Goal: Transaction & Acquisition: Purchase product/service

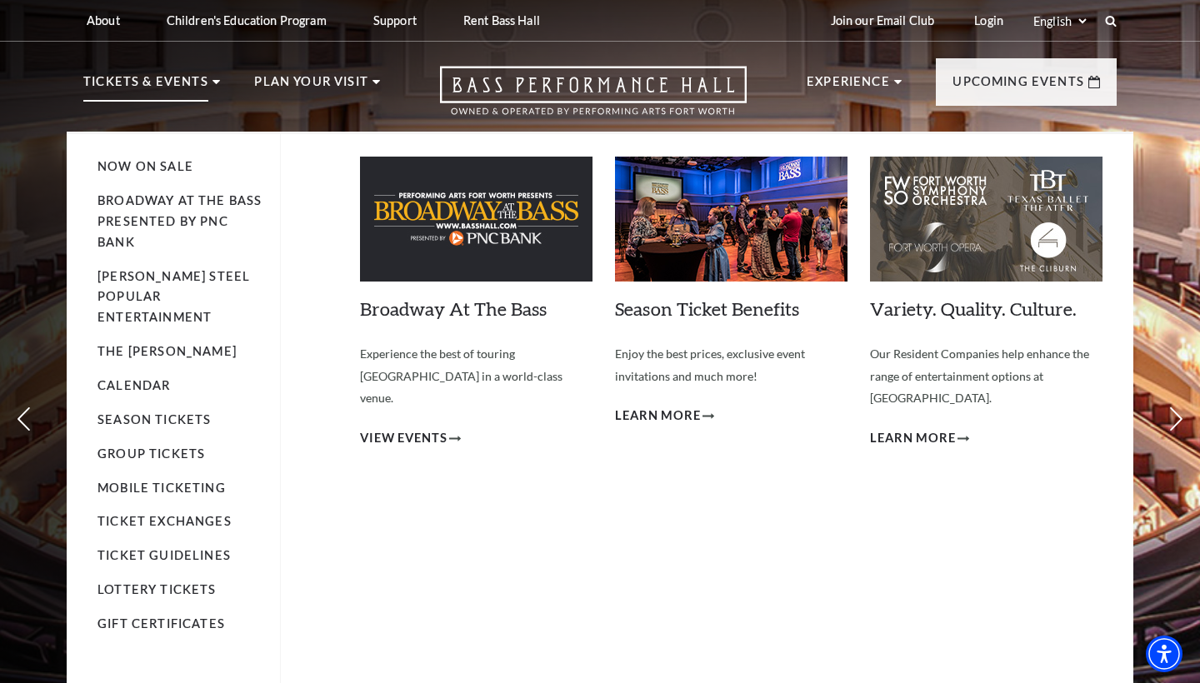
click at [198, 85] on p "Tickets & Events" at bounding box center [145, 87] width 125 height 30
click at [439, 428] on span "View Events" at bounding box center [403, 438] width 87 height 21
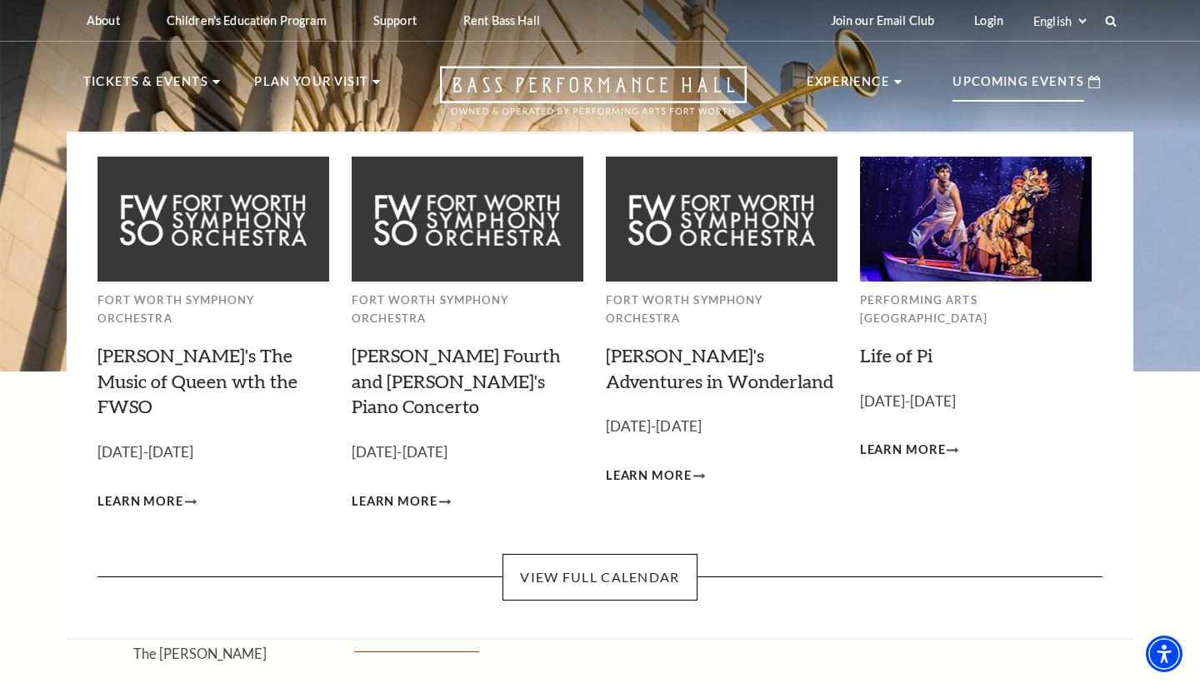
click at [1040, 90] on p "Upcoming Events" at bounding box center [1018, 87] width 132 height 30
click at [1038, 77] on p "Upcoming Events" at bounding box center [1018, 87] width 132 height 30
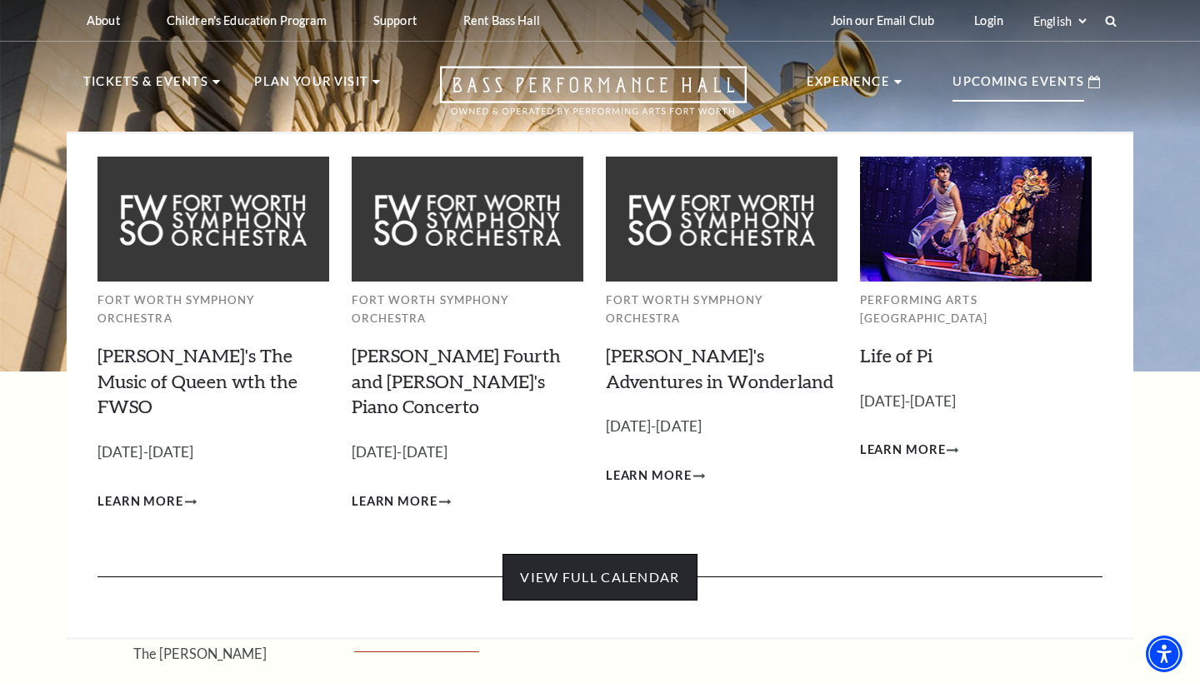
click at [675, 554] on link "View Full Calendar" at bounding box center [599, 577] width 194 height 47
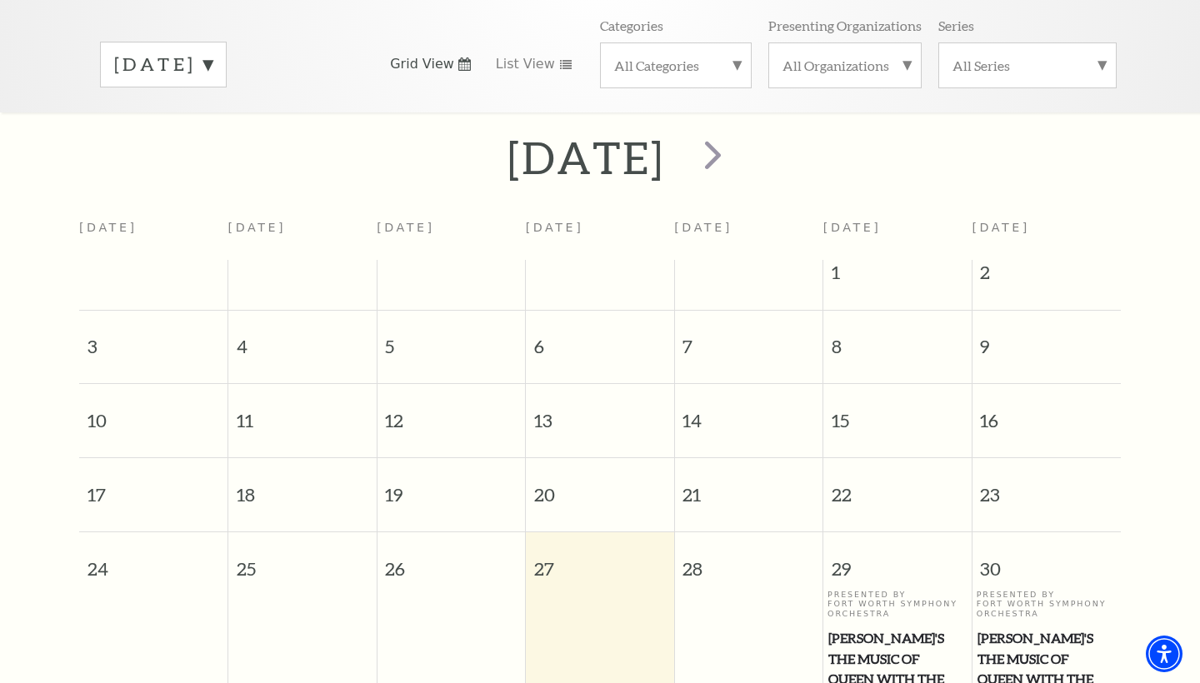
scroll to position [198, 0]
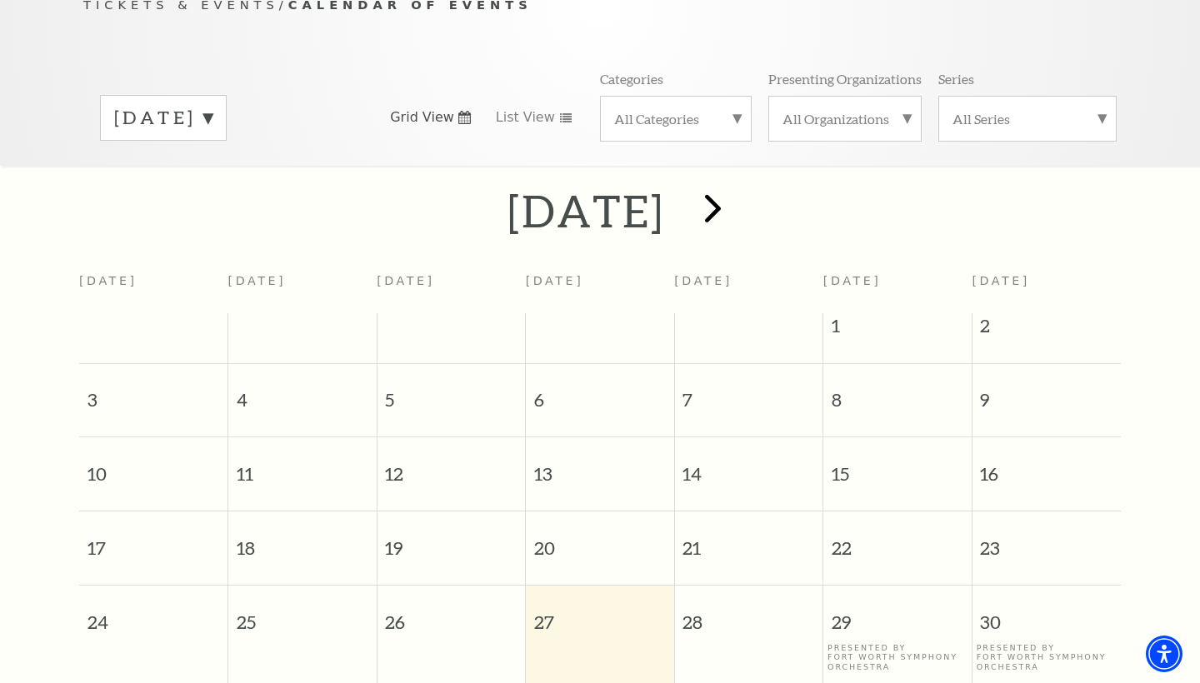
click at [736, 202] on span "next" at bounding box center [712, 207] width 47 height 47
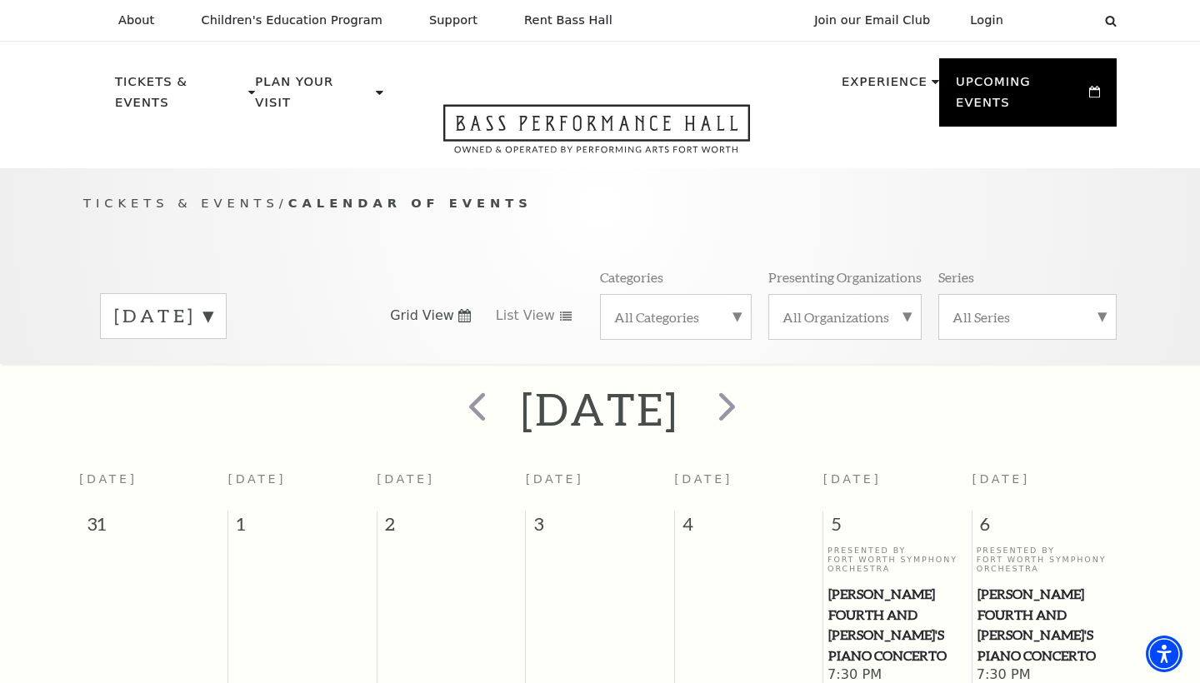
scroll to position [0, 0]
click at [751, 387] on span "next" at bounding box center [726, 405] width 47 height 47
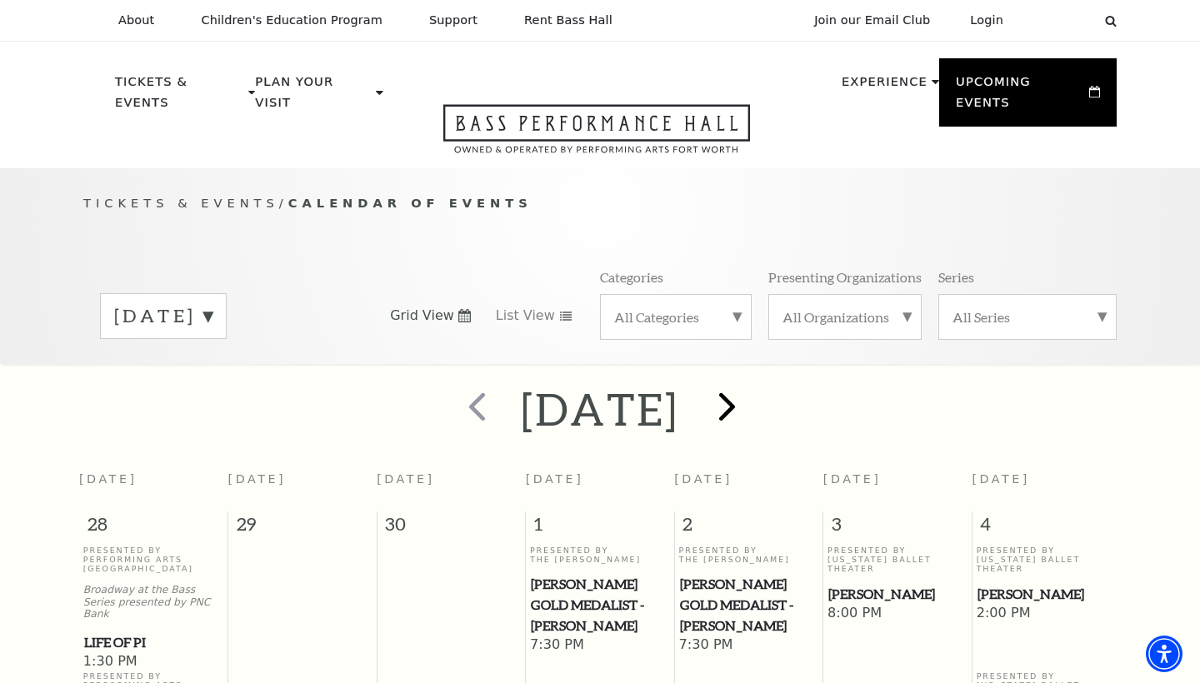
click at [751, 382] on span "next" at bounding box center [726, 405] width 47 height 47
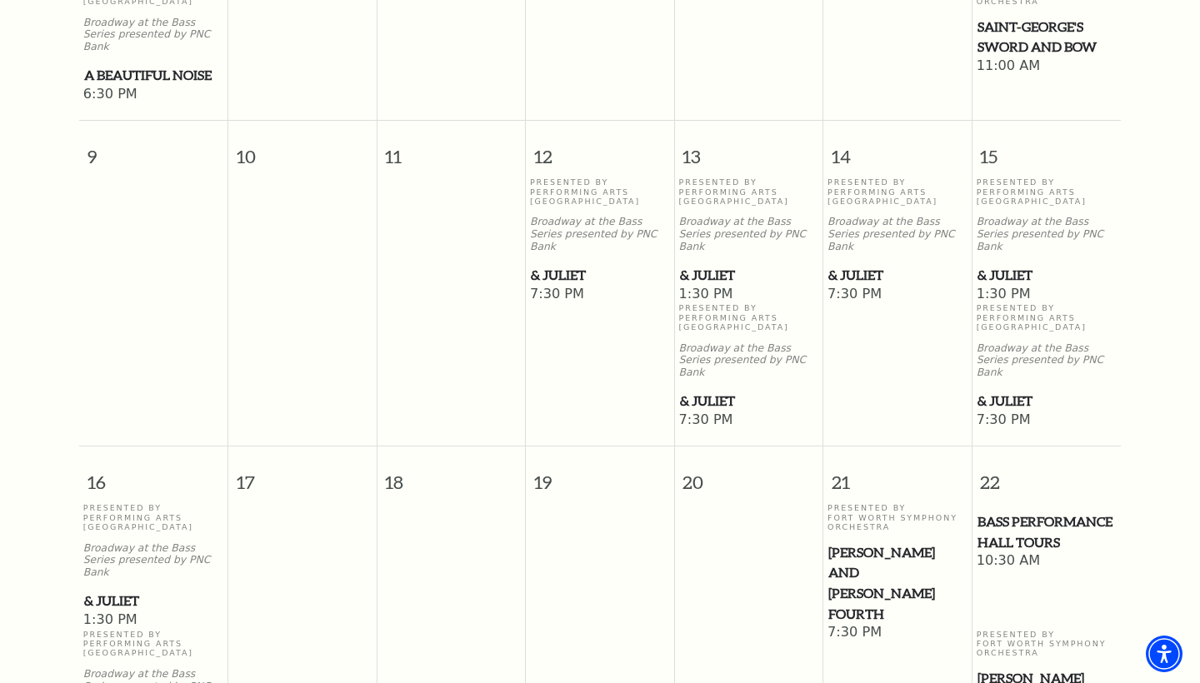
scroll to position [1065, 0]
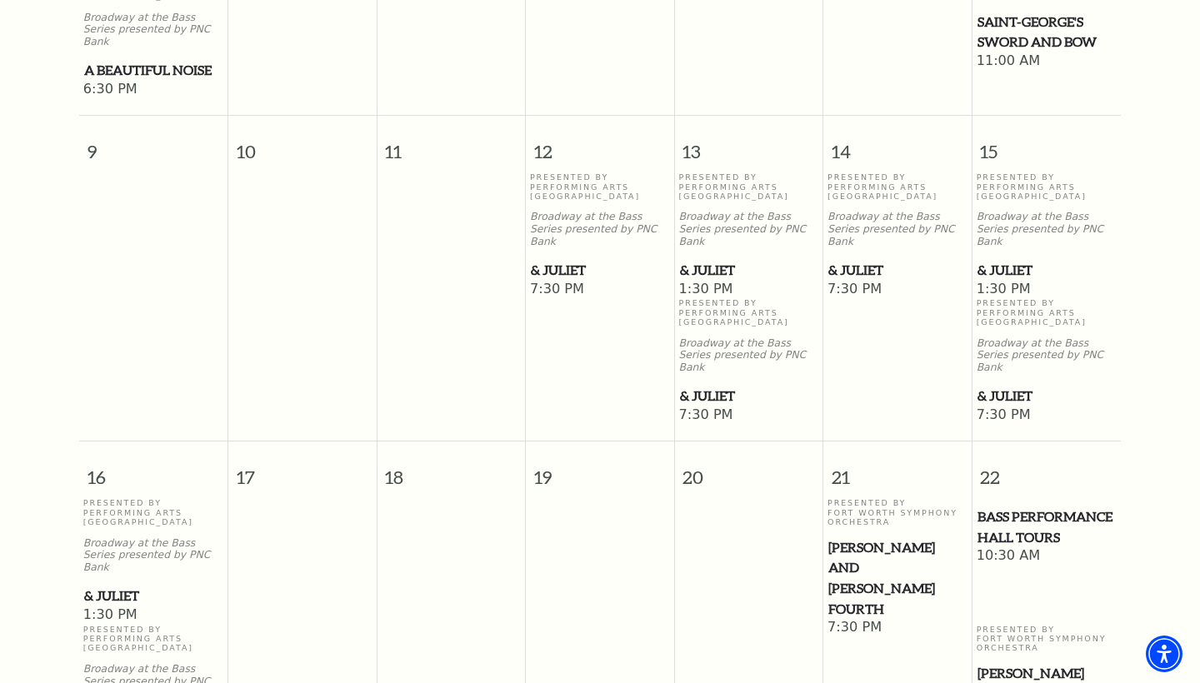
click at [116, 586] on span "& Juliet" at bounding box center [153, 596] width 139 height 21
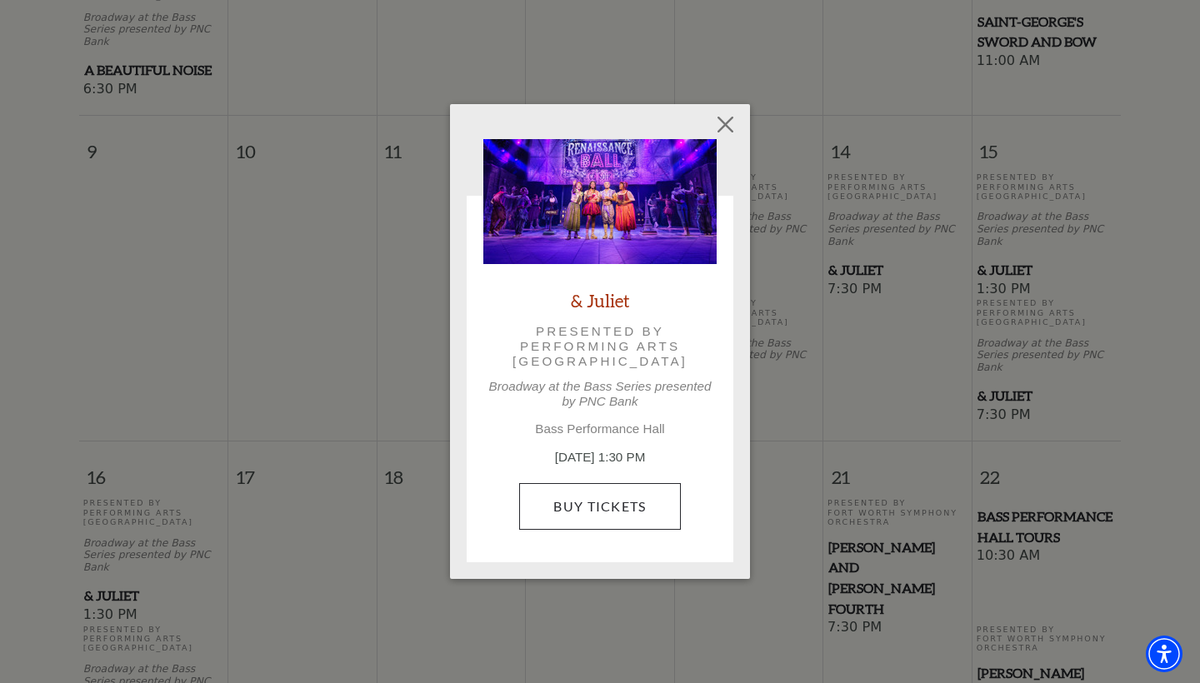
click at [523, 519] on link "Buy Tickets" at bounding box center [599, 506] width 161 height 47
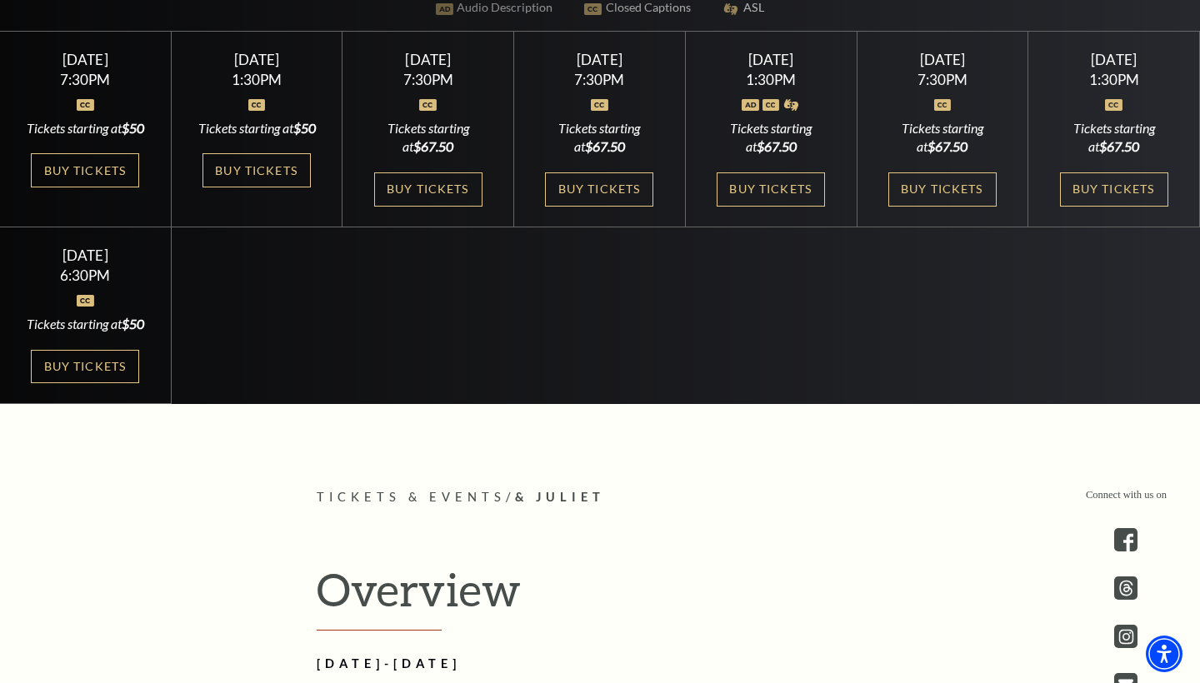
scroll to position [626, 0]
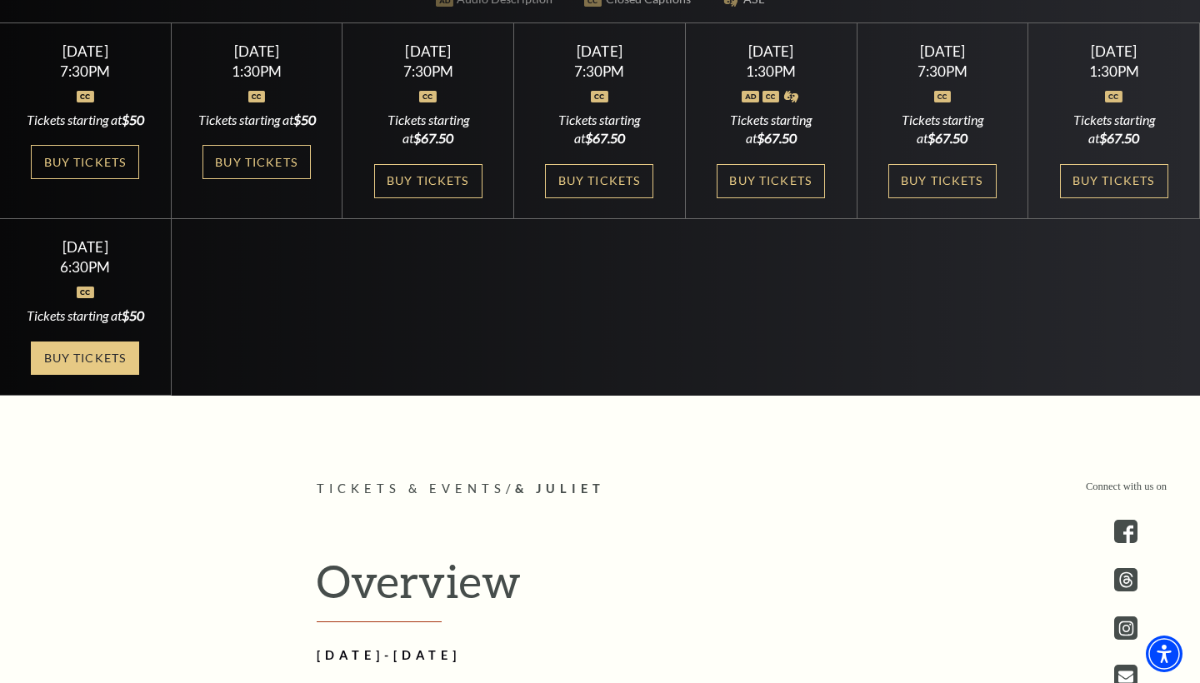
click at [70, 376] on link "Buy Tickets" at bounding box center [85, 359] width 108 height 34
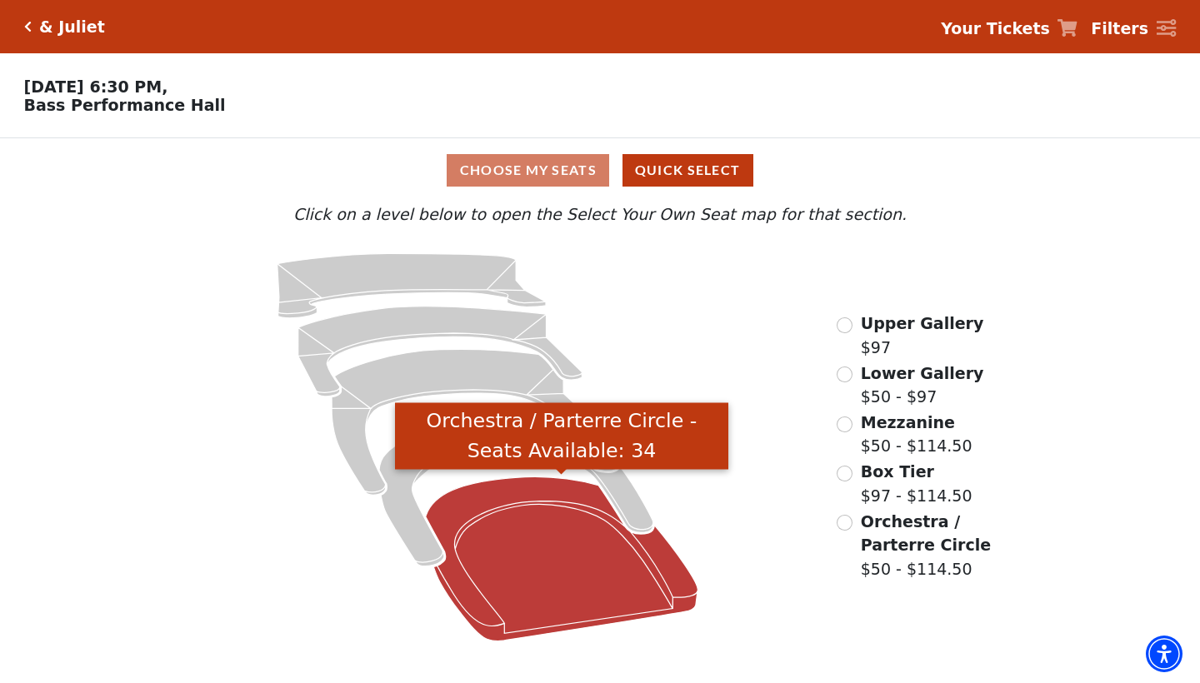
click at [501, 524] on icon "Orchestra / Parterre Circle - Seats Available: 34" at bounding box center [562, 558] width 272 height 164
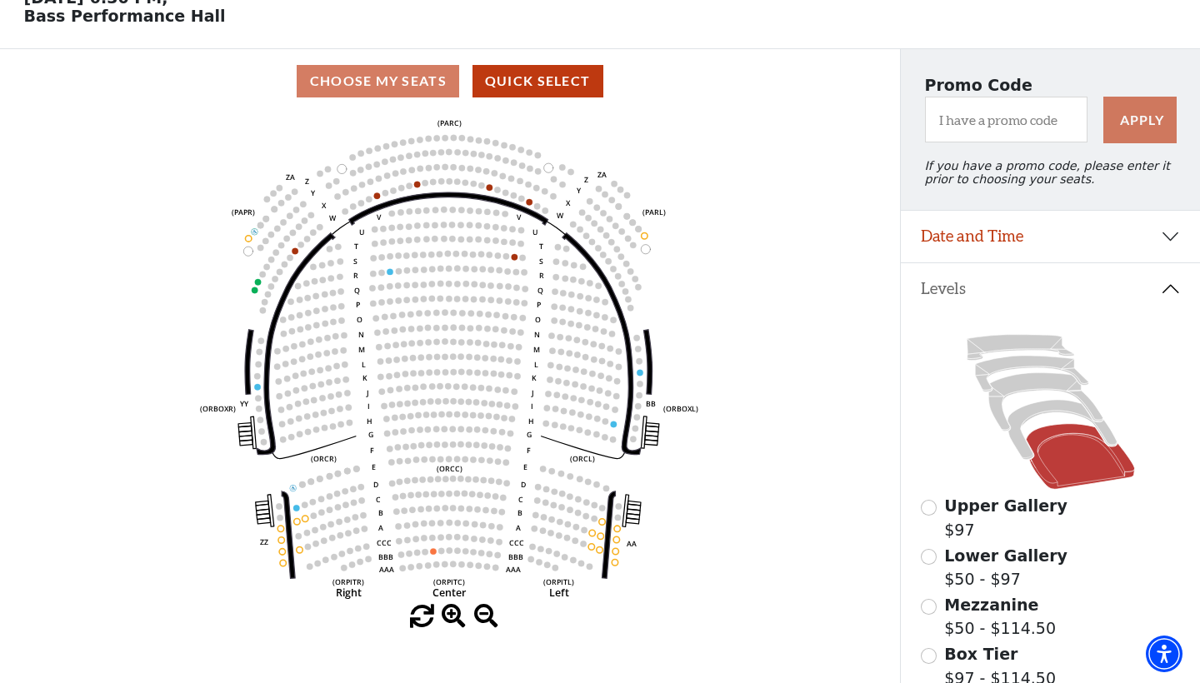
scroll to position [86, 0]
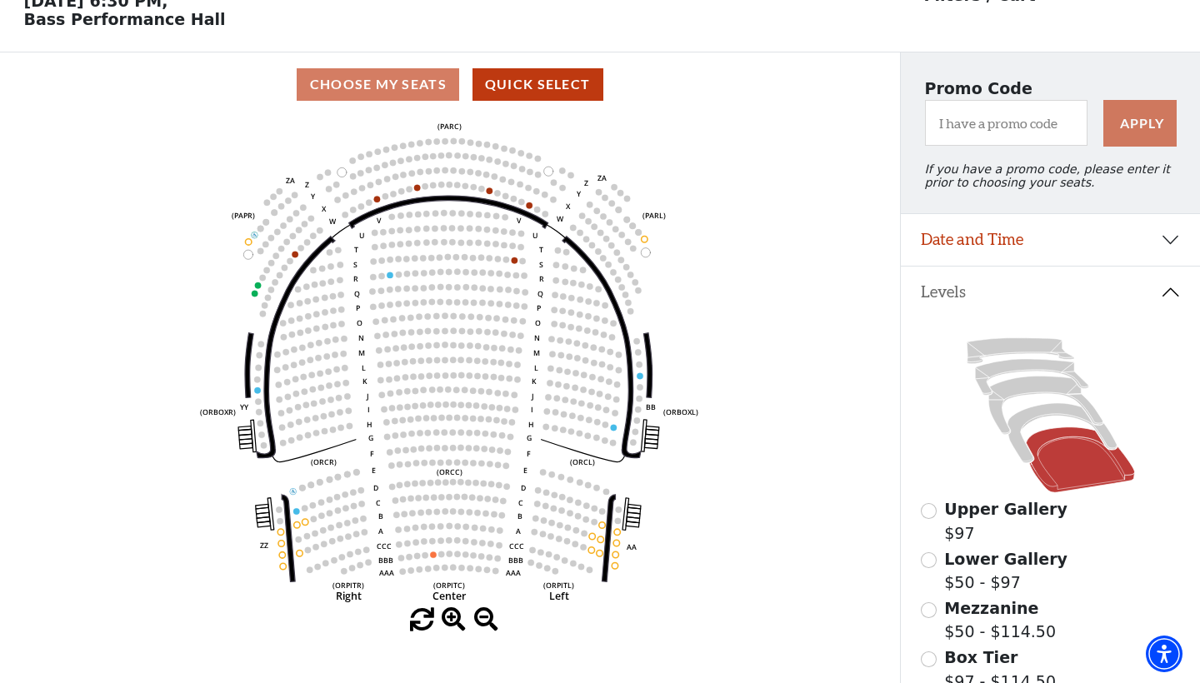
click at [1062, 418] on icon at bounding box center [1050, 415] width 260 height 164
click at [1062, 412] on icon at bounding box center [1061, 432] width 109 height 59
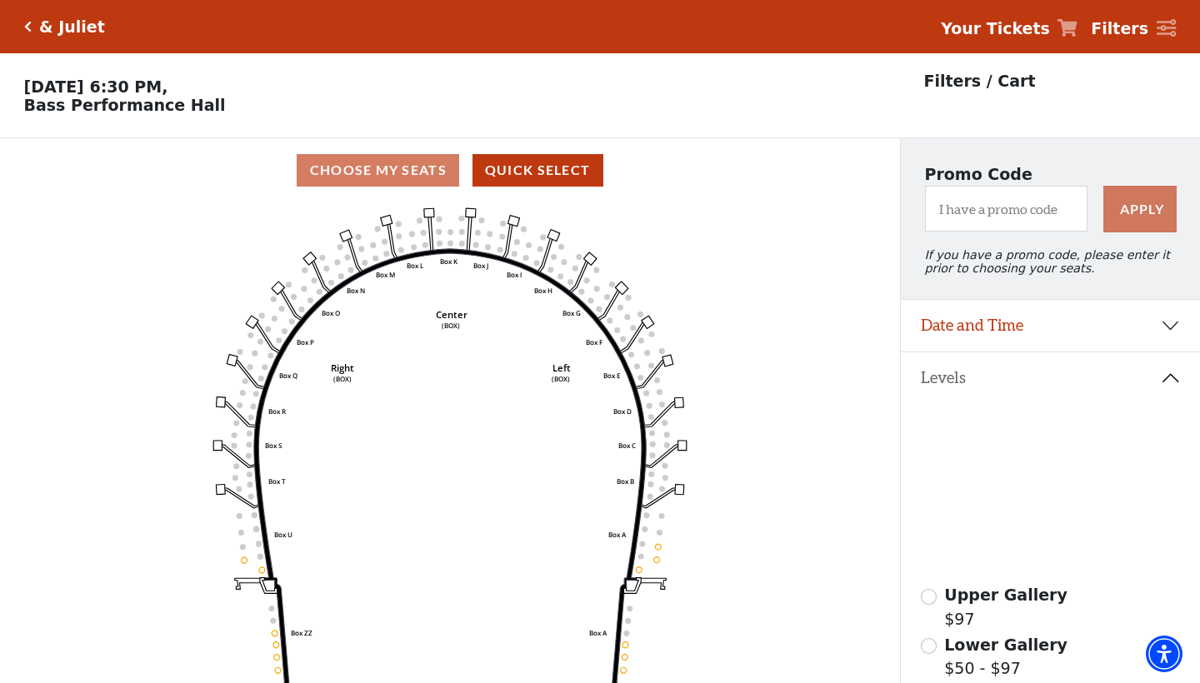
scroll to position [77, 0]
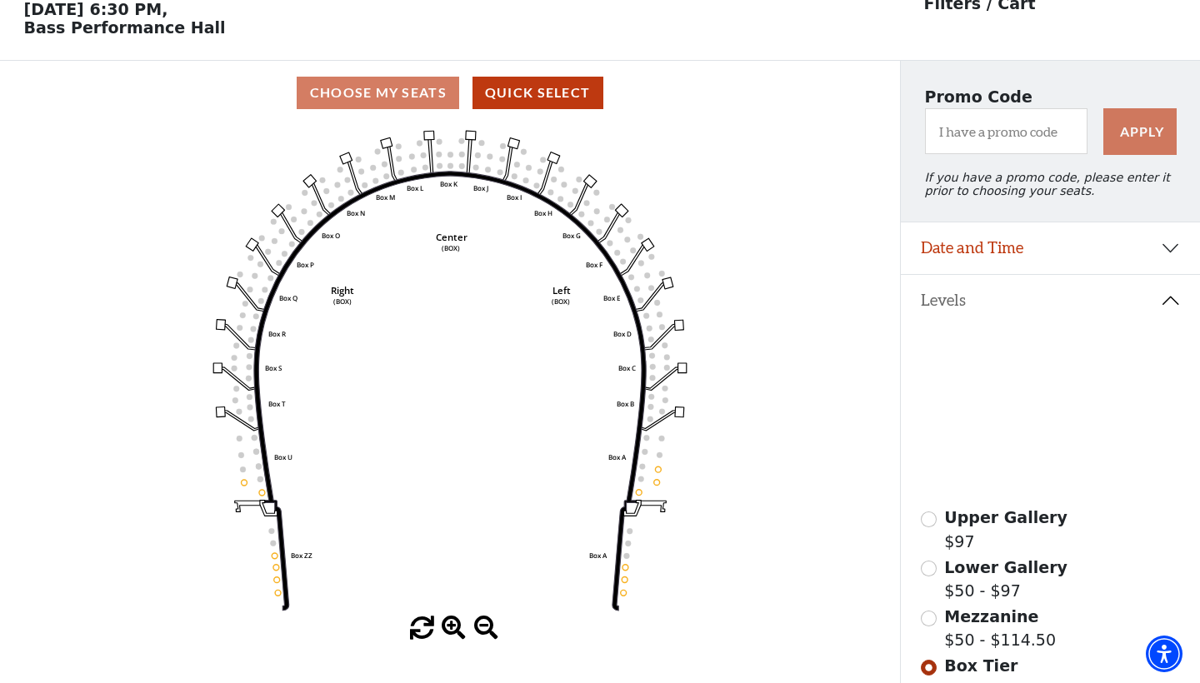
click at [1050, 394] on icon at bounding box center [1045, 414] width 114 height 58
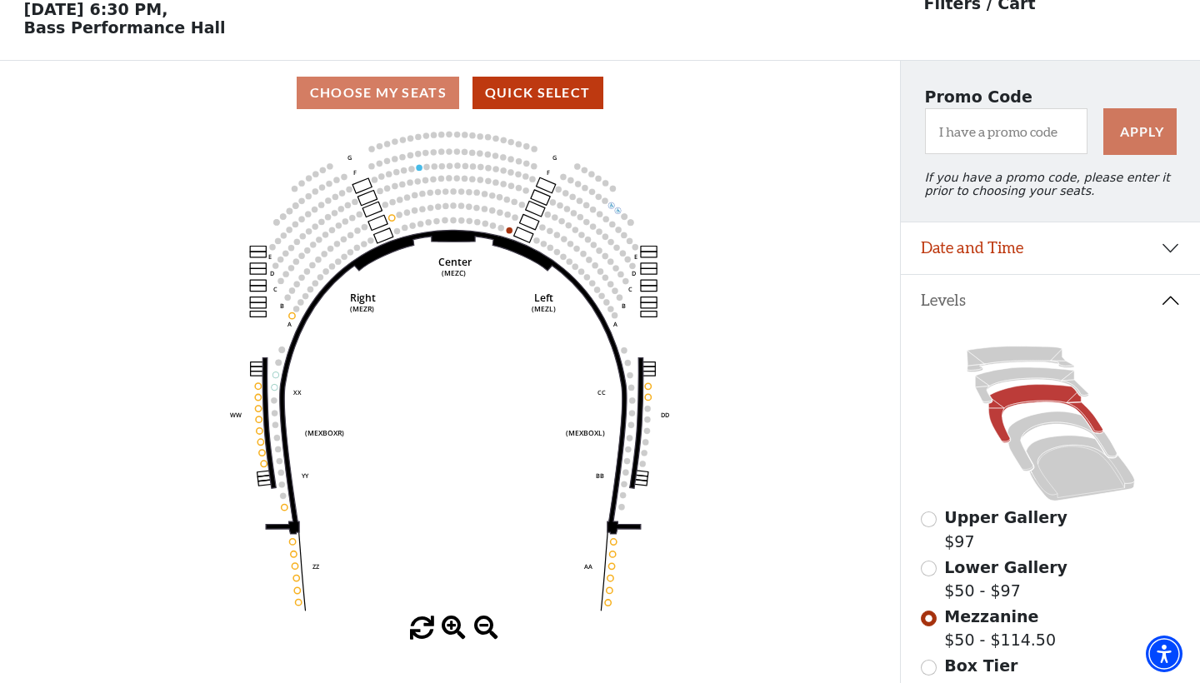
click at [1033, 382] on icon at bounding box center [1050, 424] width 260 height 164
click at [1031, 373] on icon at bounding box center [1031, 385] width 113 height 36
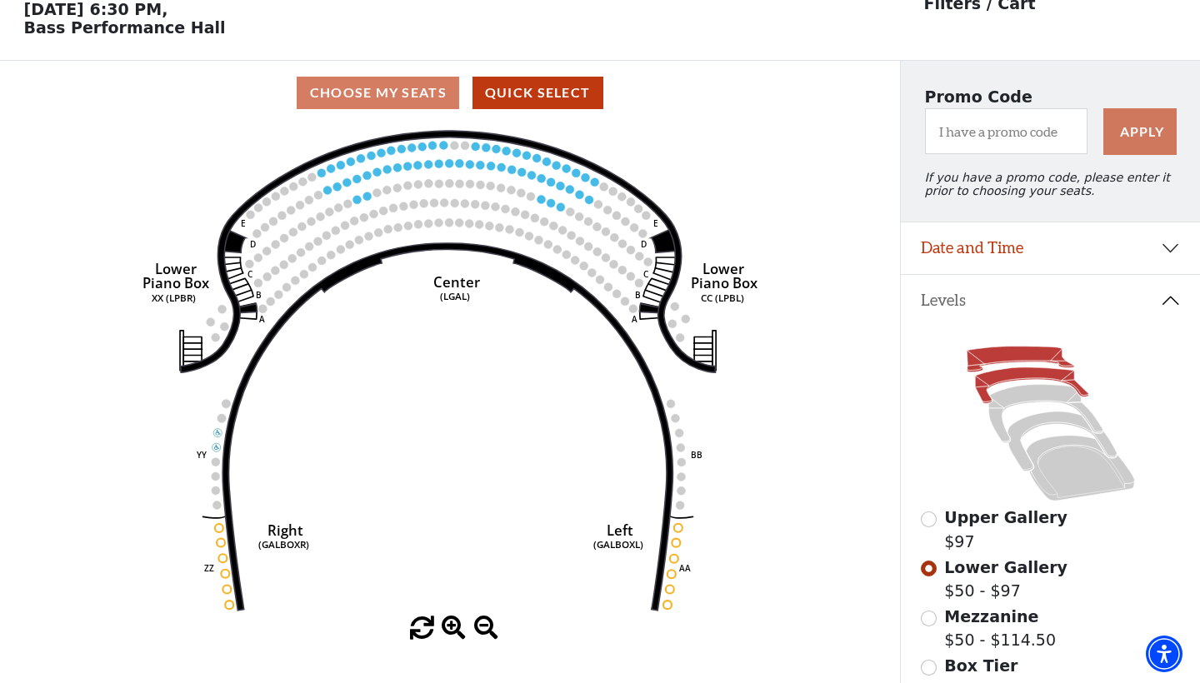
click at [1029, 354] on icon at bounding box center [1019, 360] width 107 height 26
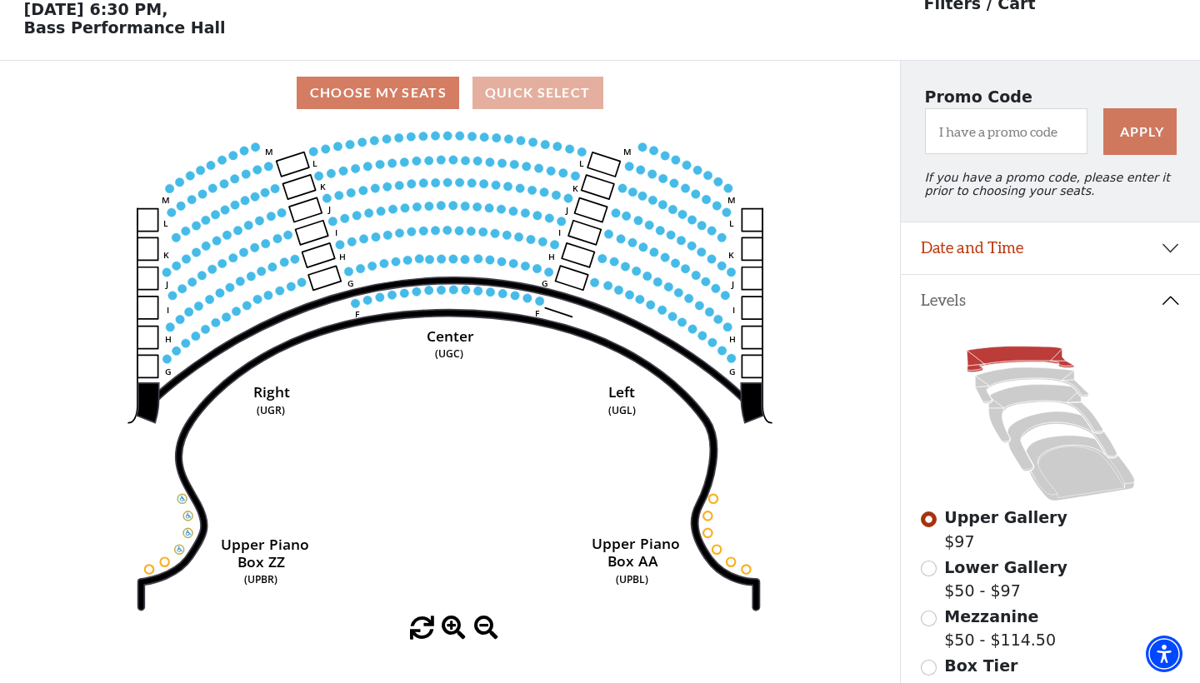
click at [490, 87] on button "Quick Select" at bounding box center [537, 93] width 131 height 32
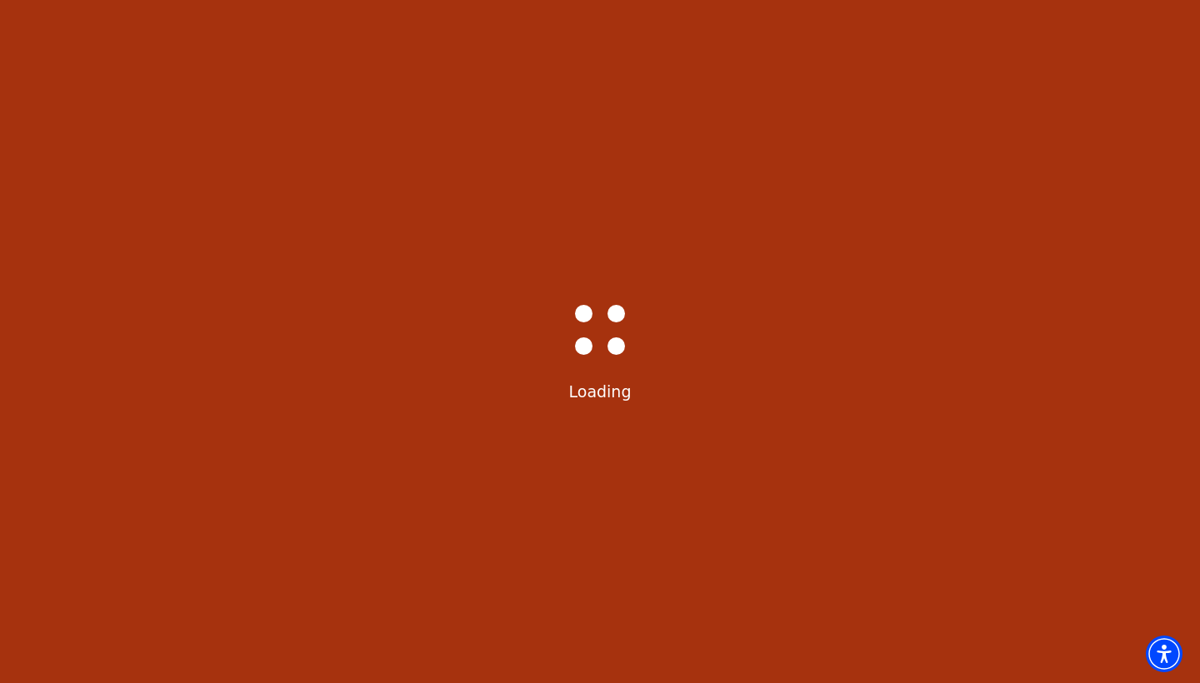
select select "6235"
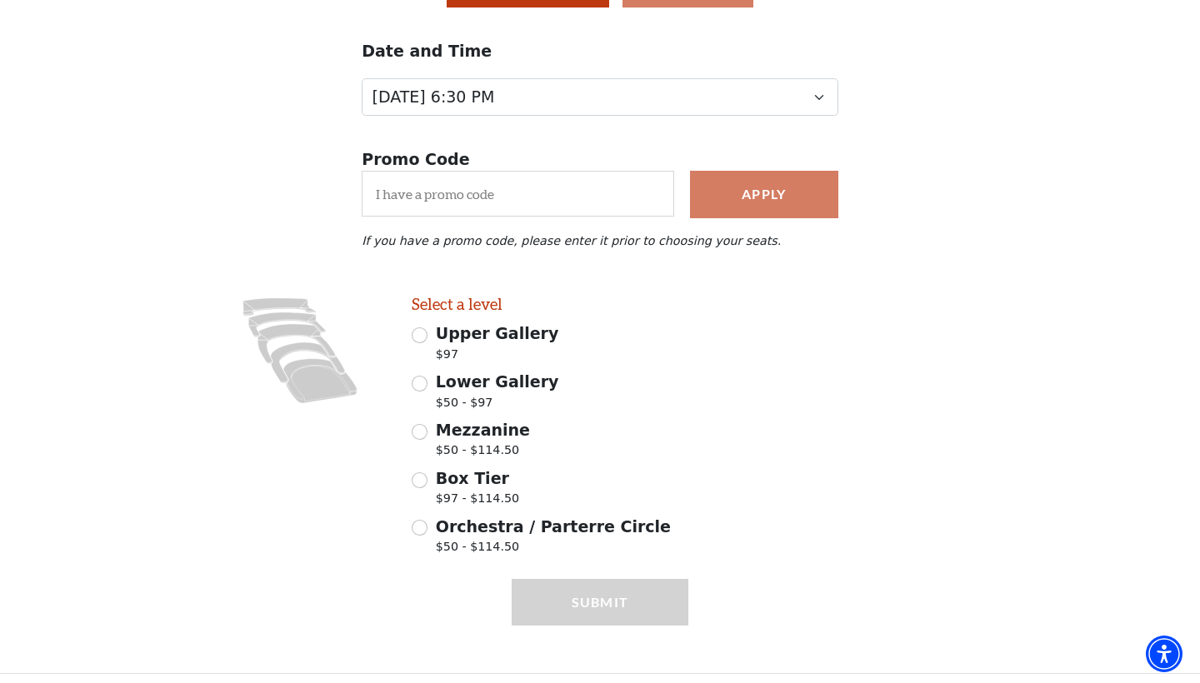
click at [465, 525] on span "Orchestra / Parterre Circle" at bounding box center [553, 526] width 235 height 18
click at [427, 525] on input "Orchestra / Parterre Circle $50 - $114.50" at bounding box center [420, 528] width 16 height 16
radio input "true"
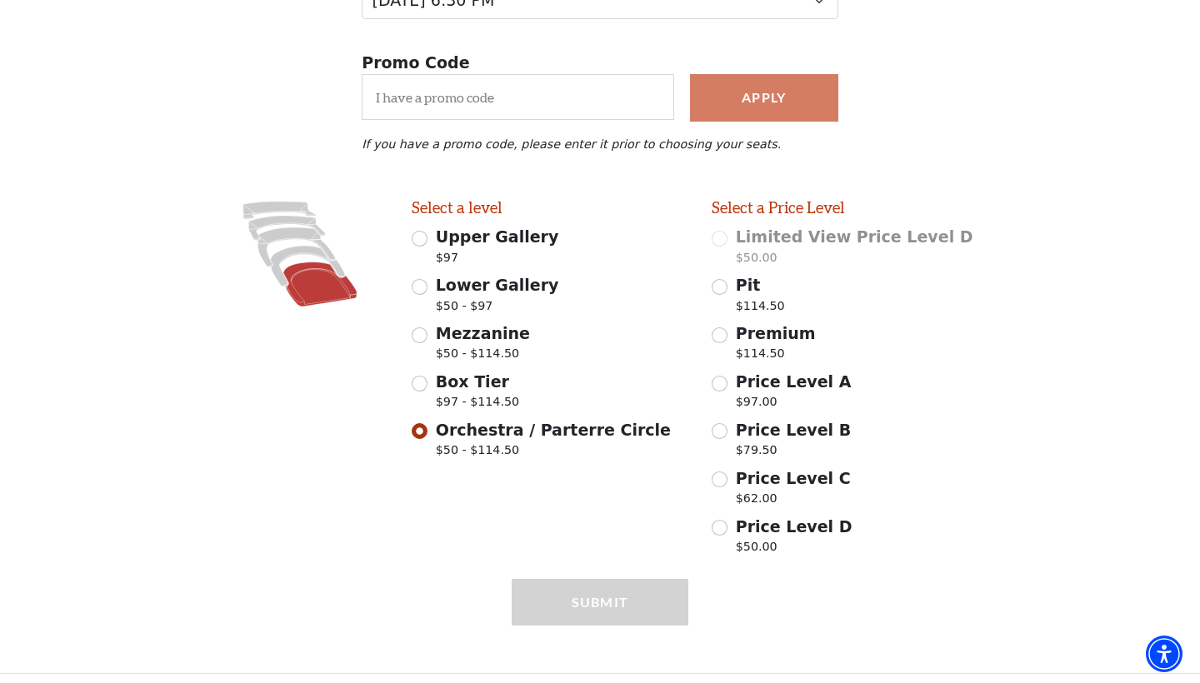
click at [732, 287] on div "Pit $114.50" at bounding box center [849, 296] width 277 height 47
click at [747, 538] on p "$50.00" at bounding box center [794, 549] width 117 height 22
click at [727, 532] on input "Price Level D $50.00" at bounding box center [719, 528] width 16 height 16
radio input "true"
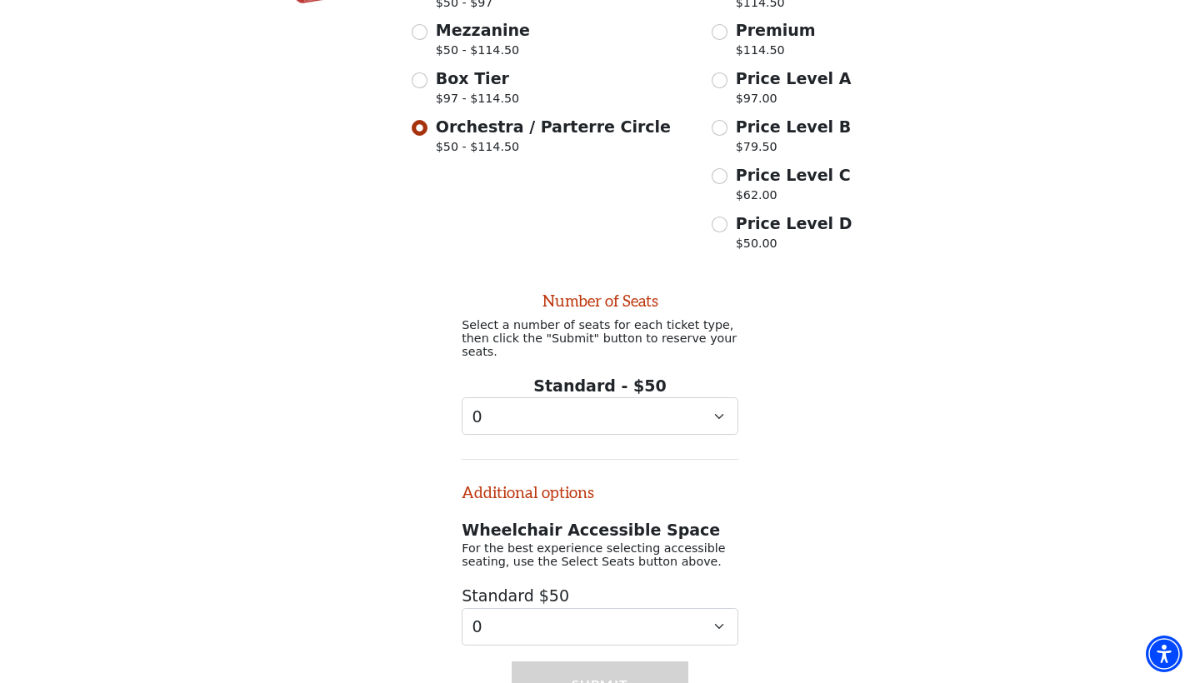
scroll to position [577, 0]
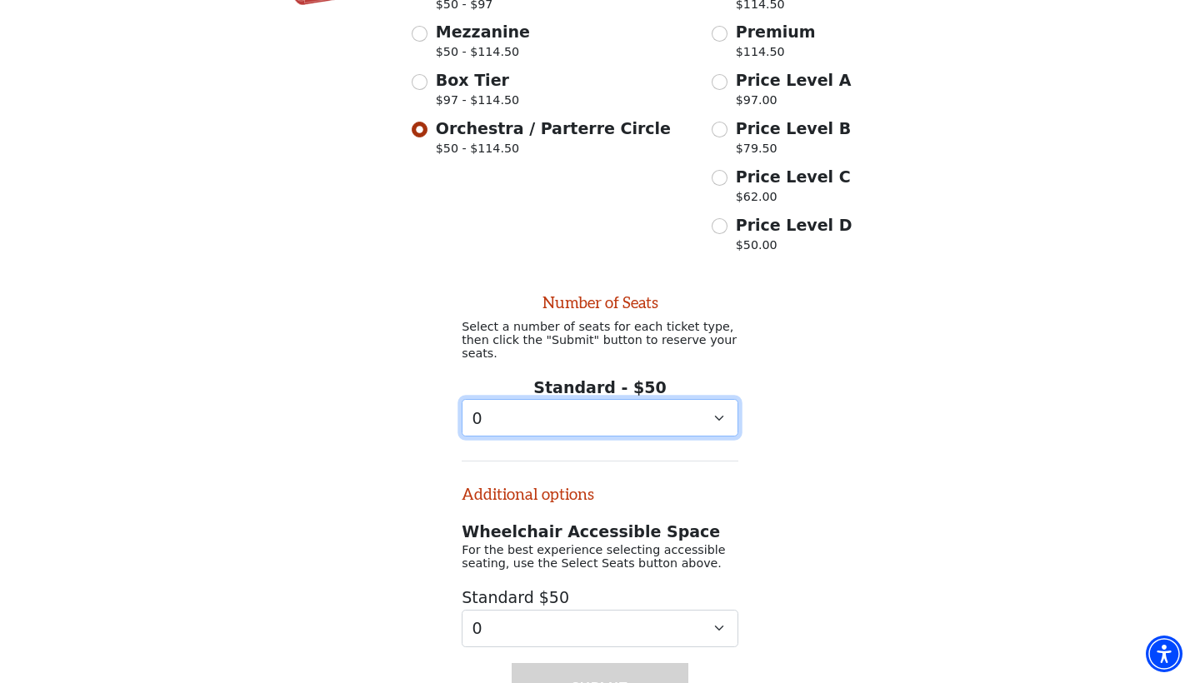
select select "1"
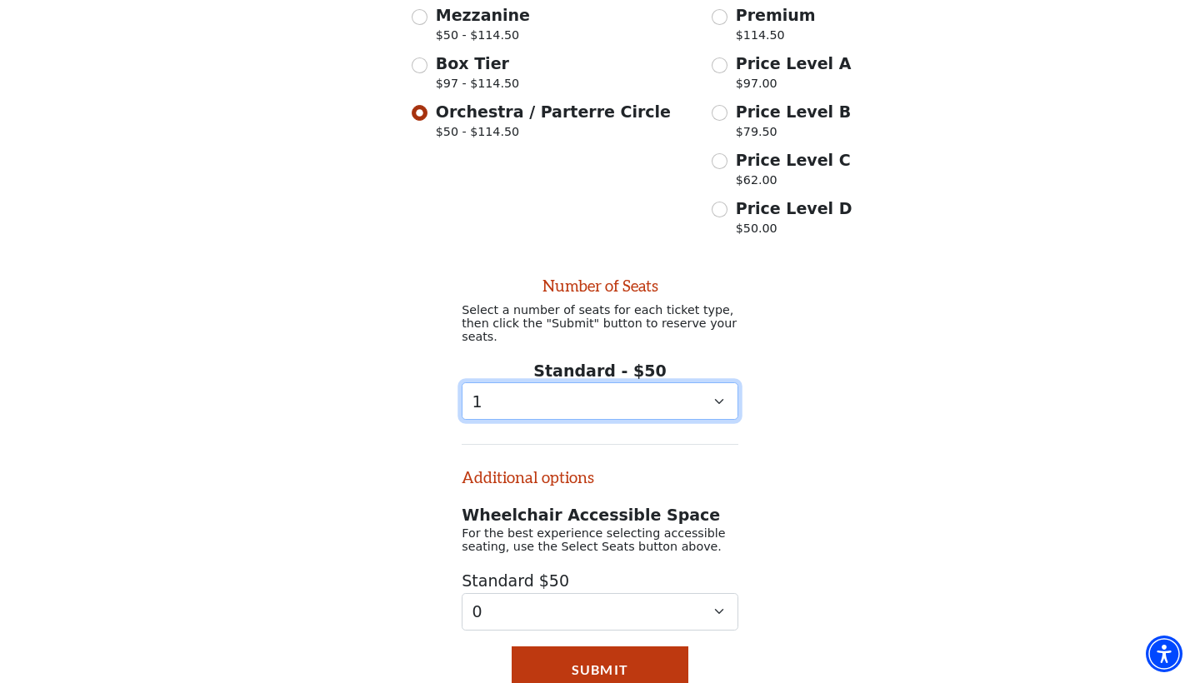
scroll to position [613, 0]
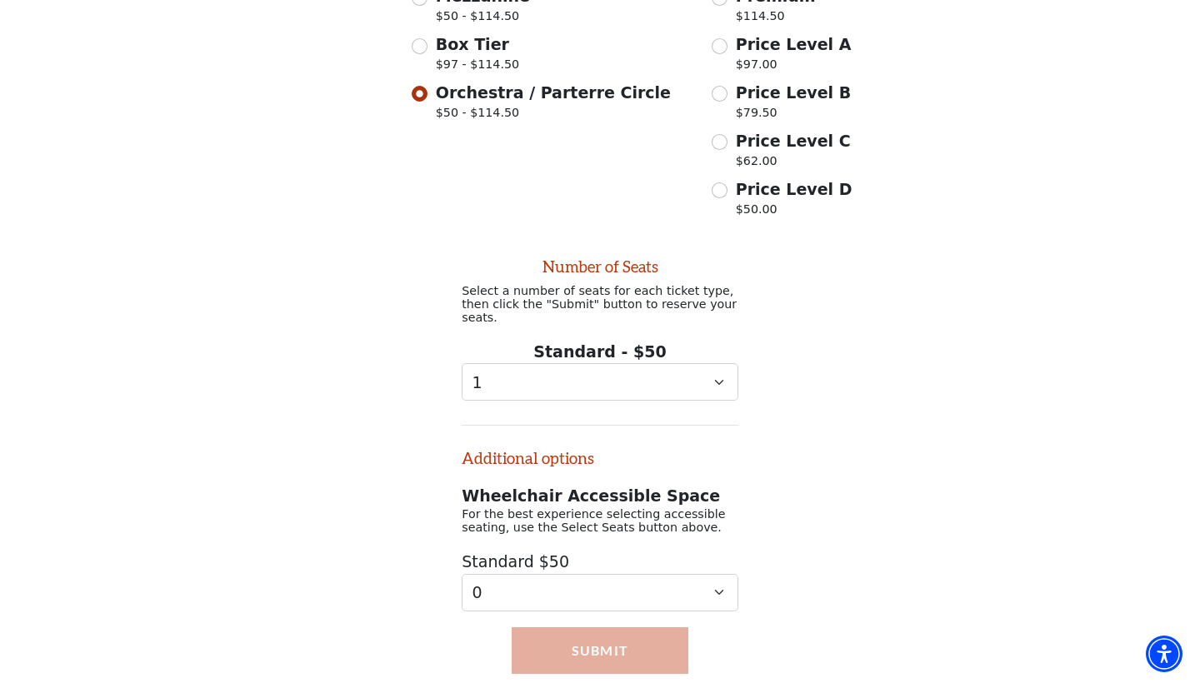
click at [665, 637] on button "Submit" at bounding box center [599, 650] width 177 height 47
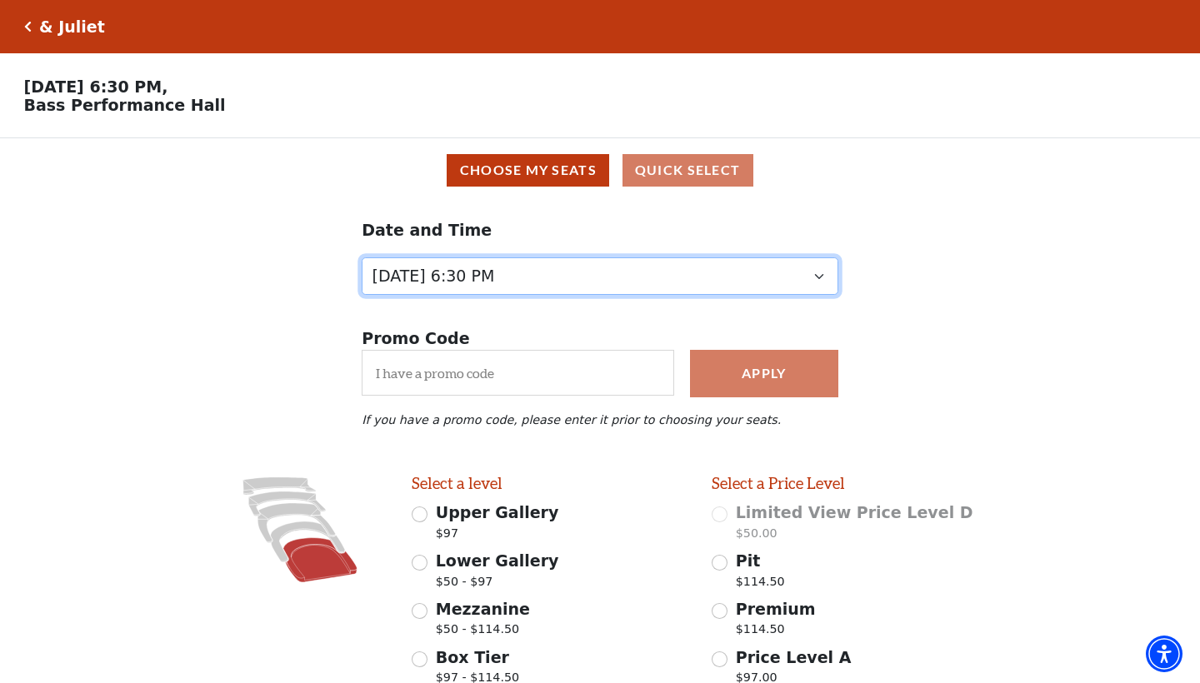
scroll to position [0, 0]
select select "6231"
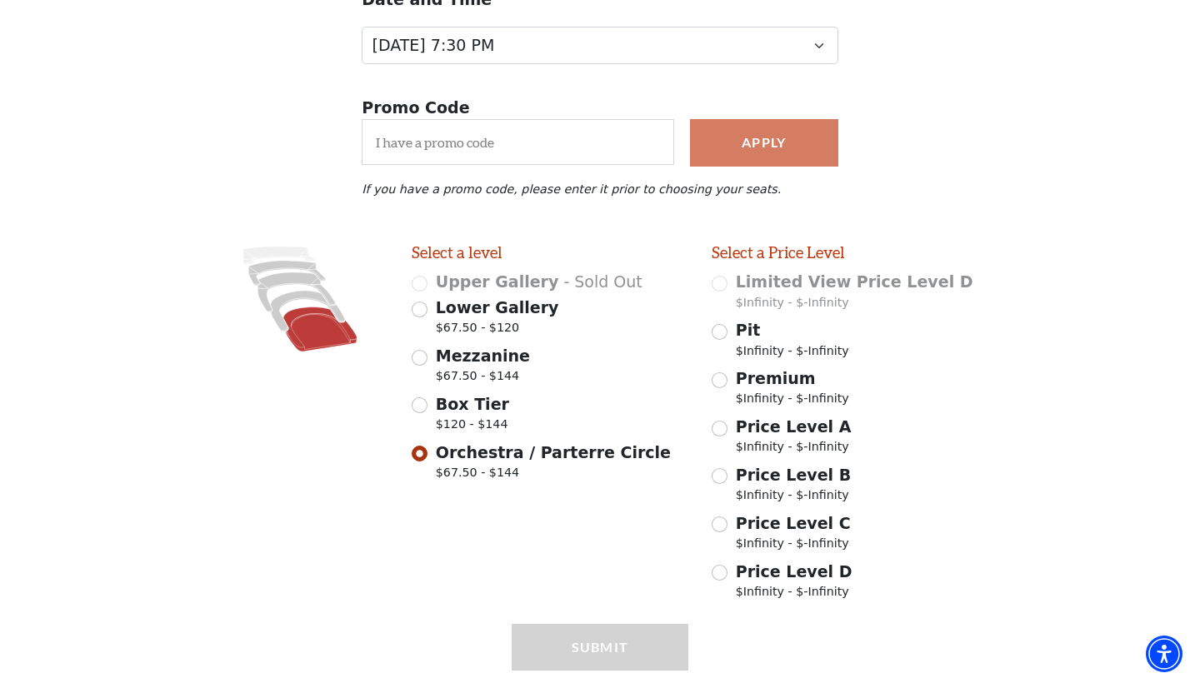
scroll to position [242, 0]
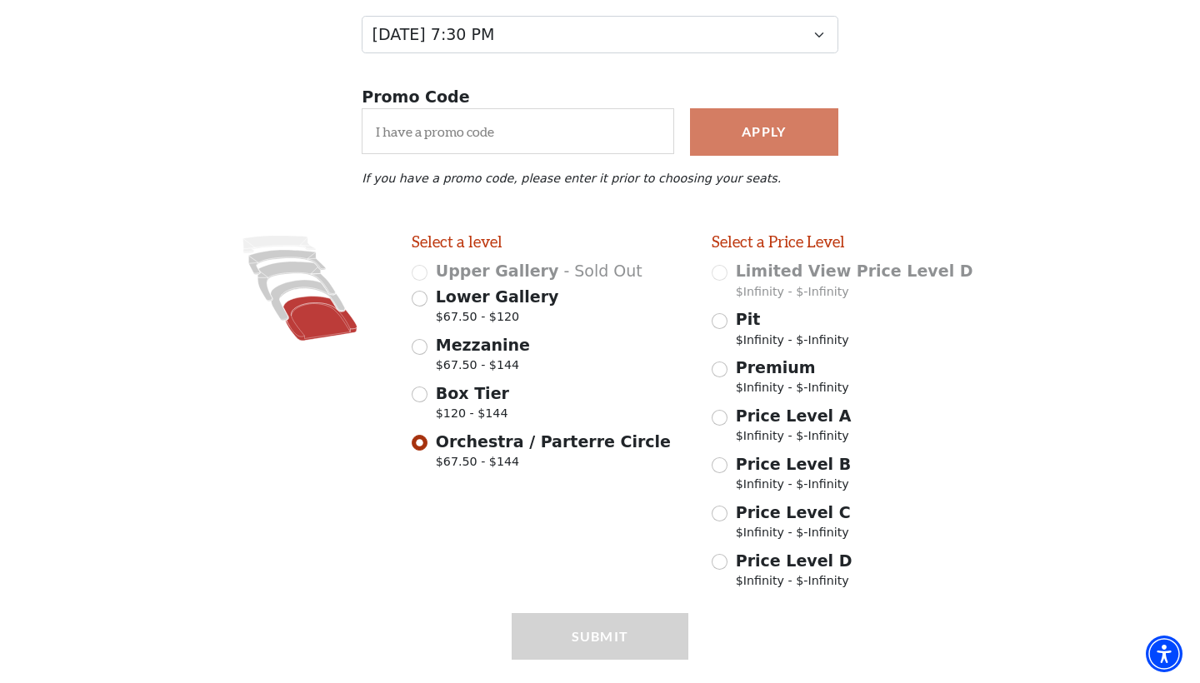
click at [605, 661] on div "Submit" at bounding box center [599, 660] width 177 height 94
click at [728, 385] on div "Premium $Infinity - $-Infinity" at bounding box center [849, 379] width 277 height 47
click at [721, 426] on div "Price Level A $Infinity - $-Infinity" at bounding box center [849, 427] width 277 height 47
click at [721, 417] on input "Price Level A $Infinity - $-Infinity" at bounding box center [719, 418] width 16 height 16
radio input "true"
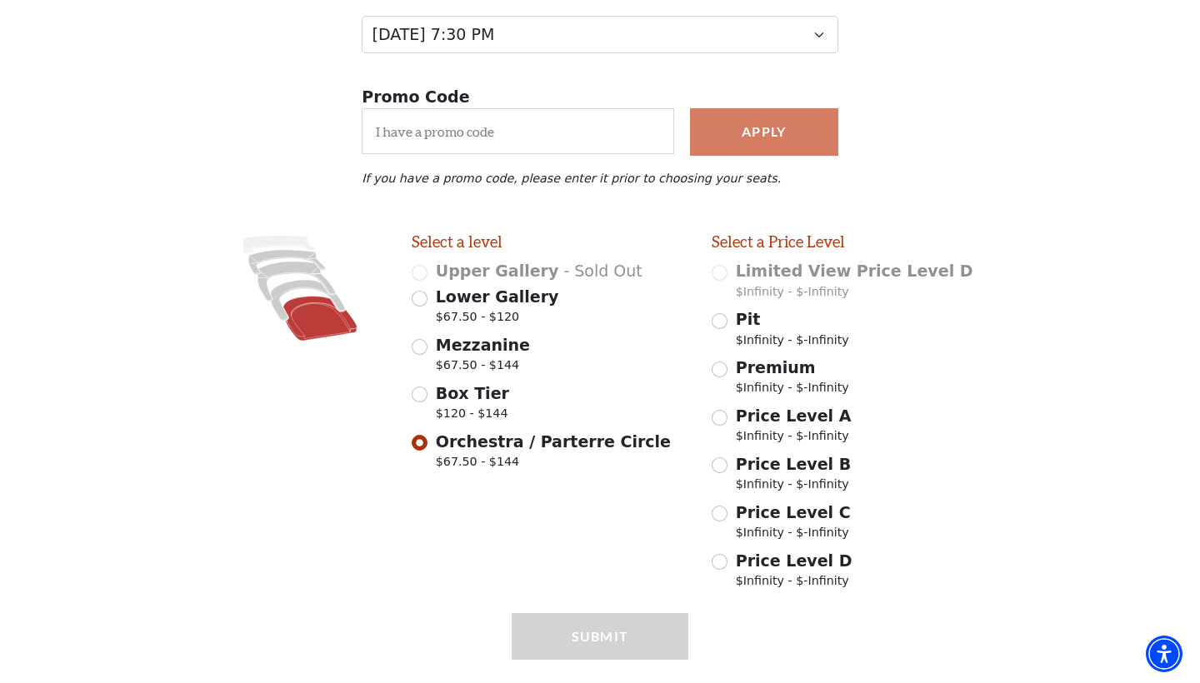
scroll to position [276, 0]
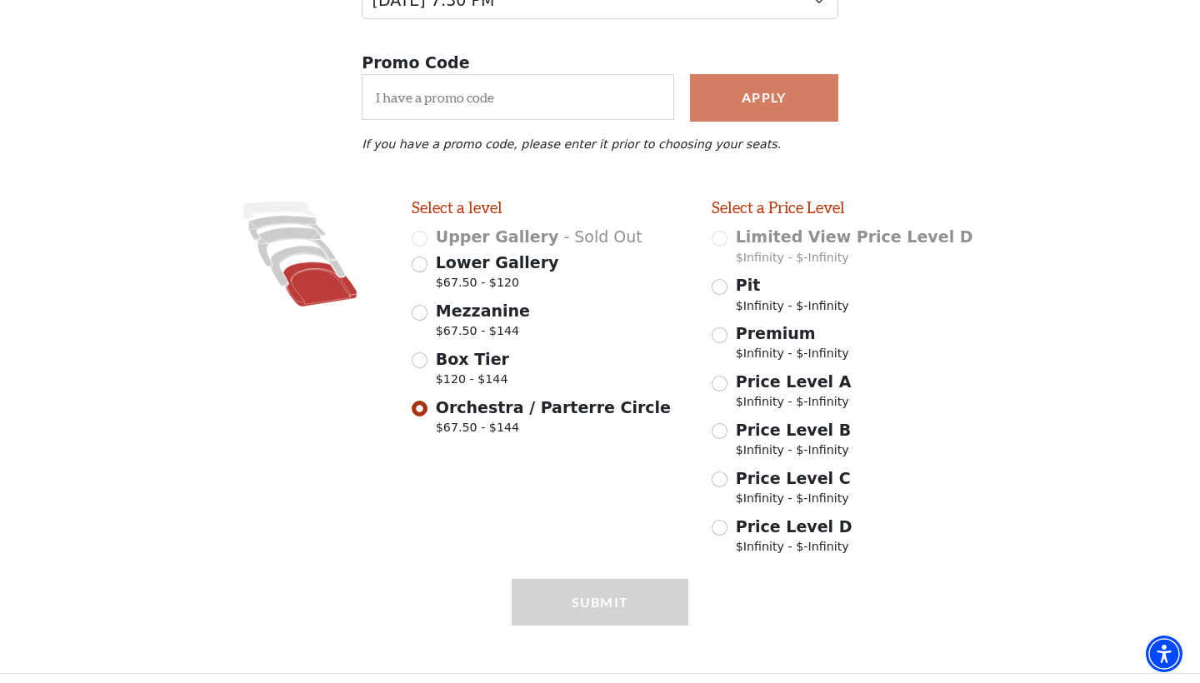
click at [650, 581] on div "Submit" at bounding box center [599, 626] width 177 height 94
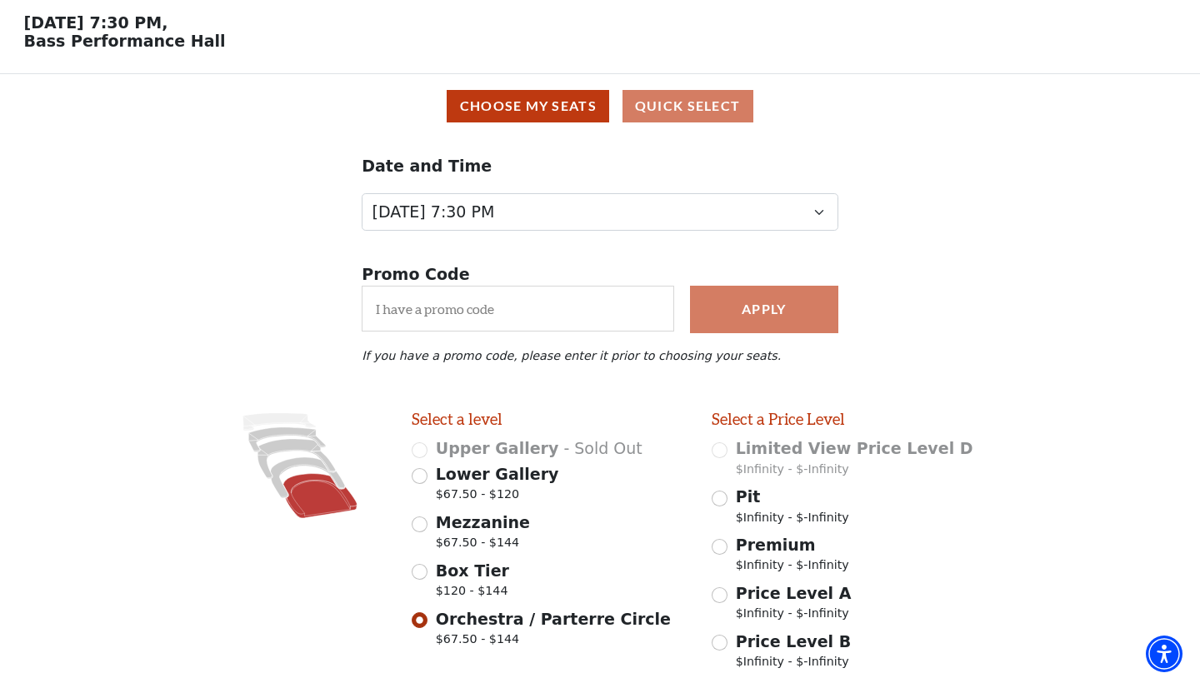
scroll to position [29, 0]
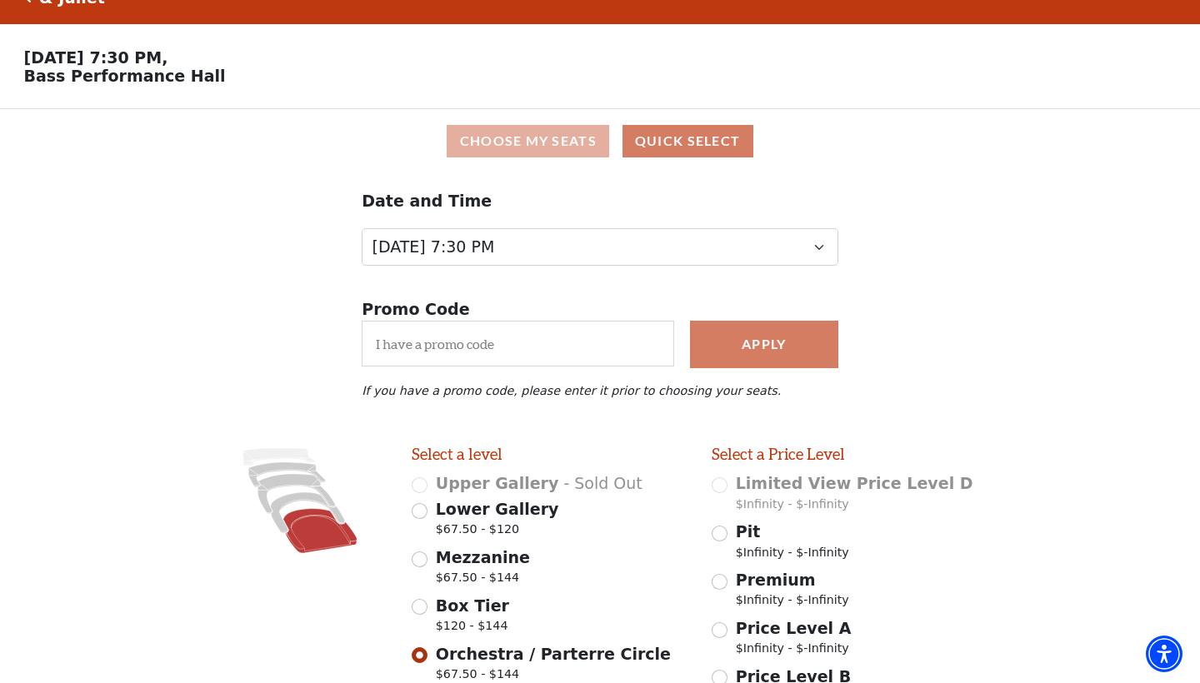
click at [584, 133] on button "Choose My Seats" at bounding box center [527, 141] width 162 height 32
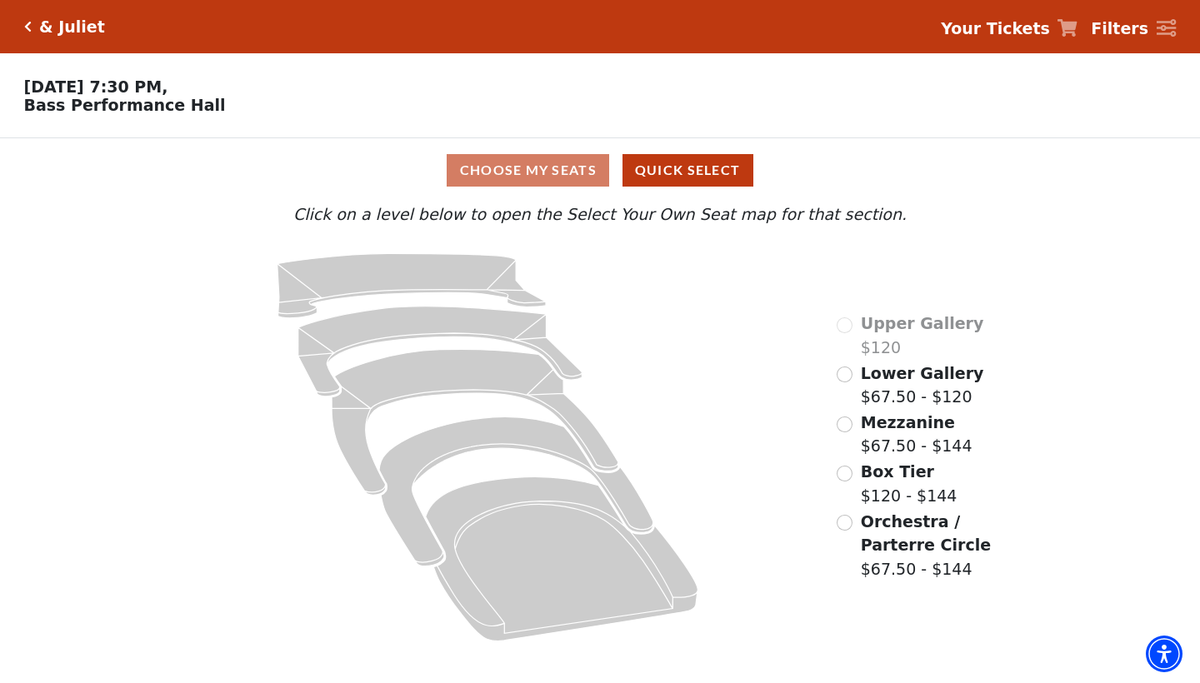
scroll to position [0, 0]
click at [880, 561] on label "Orchestra / Parterre Circle $67.50 - $144" at bounding box center [948, 546] width 177 height 72
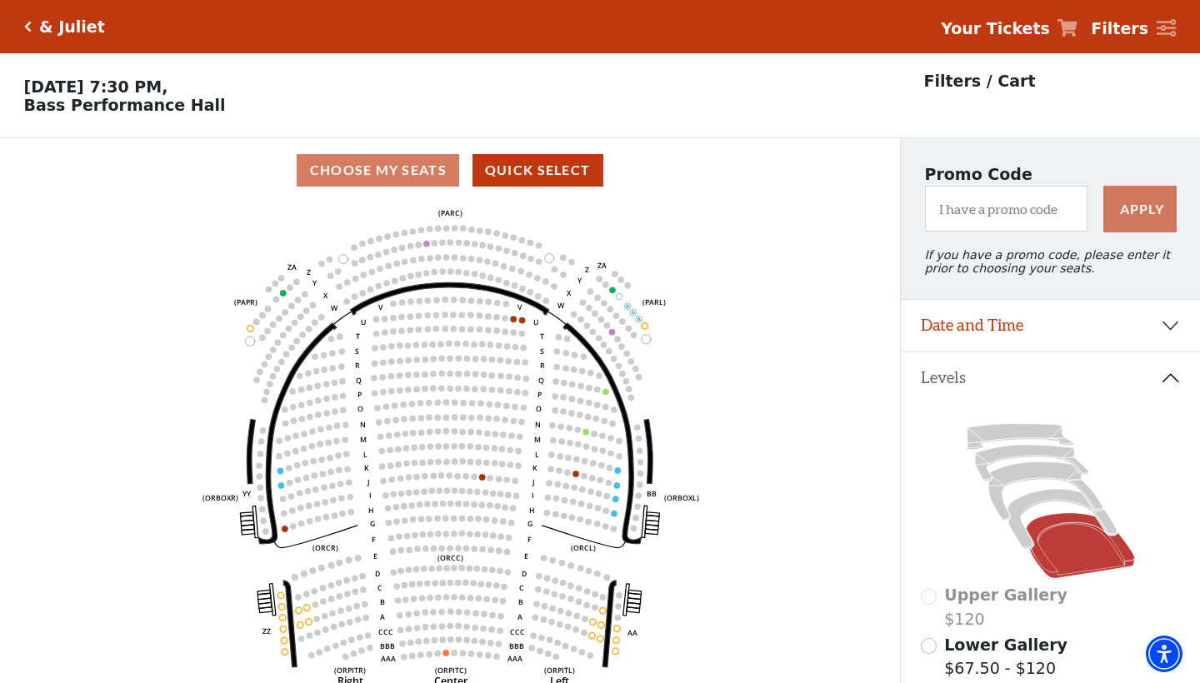
scroll to position [77, 0]
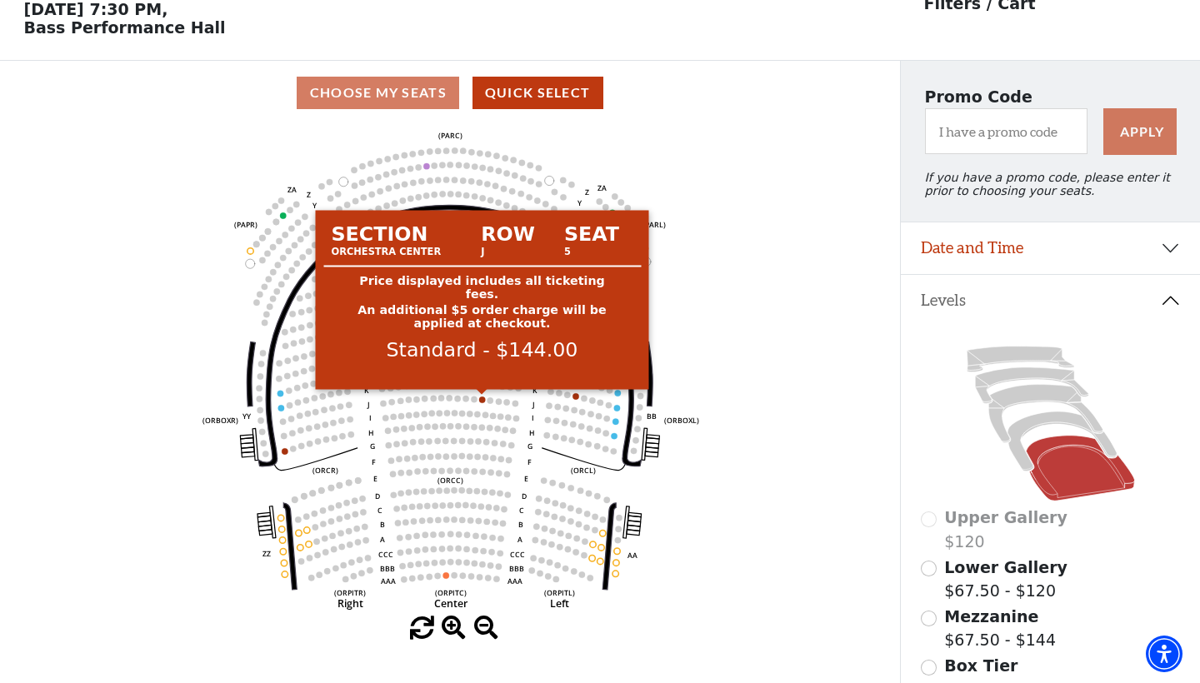
click at [482, 398] on circle at bounding box center [482, 400] width 6 height 6
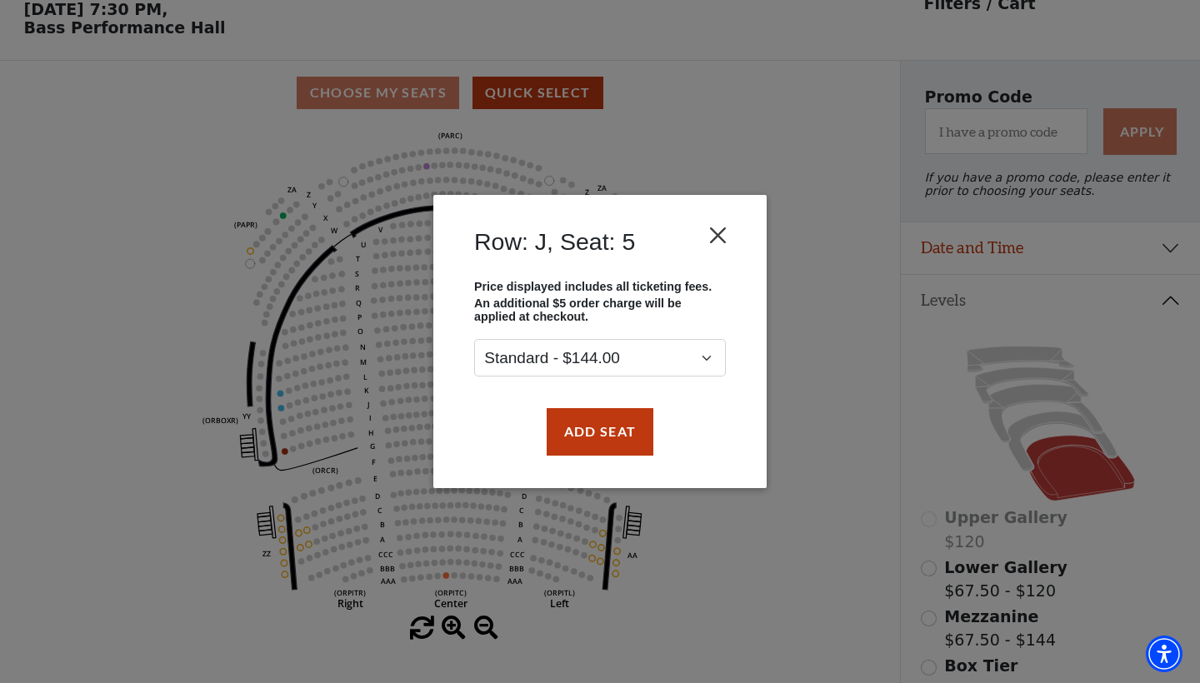
click at [730, 227] on button "Close" at bounding box center [718, 236] width 32 height 32
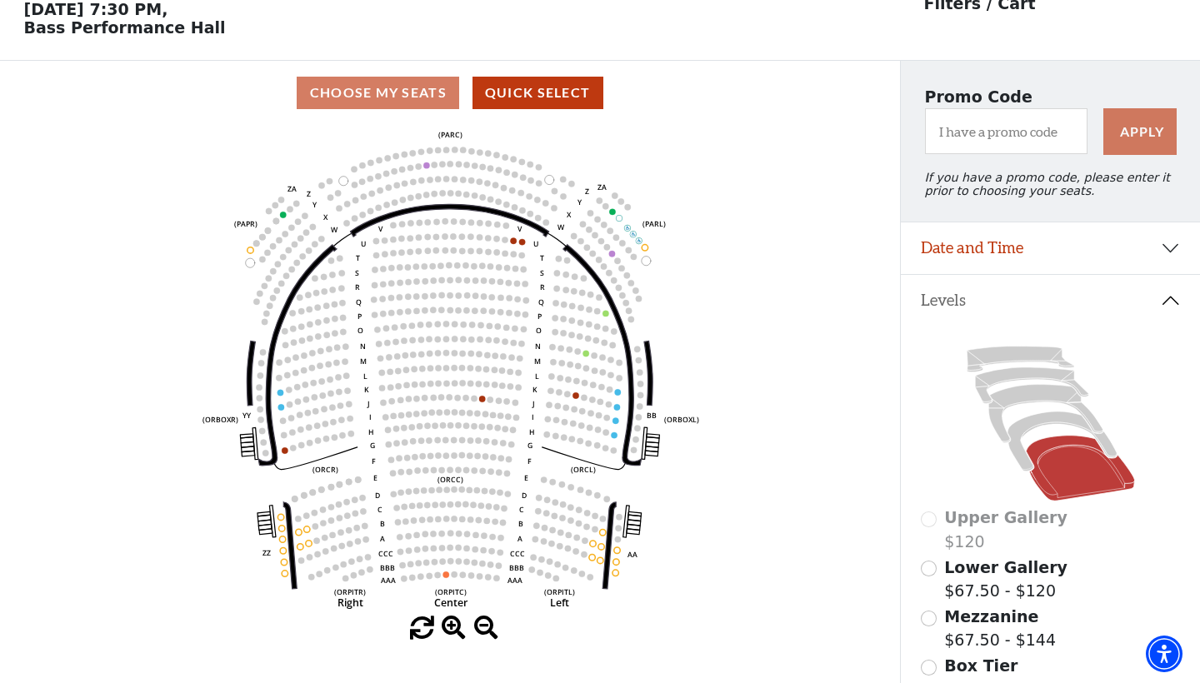
click at [517, 242] on icon "Left (ORPITL) Right (ORPITR) Center (ORPITC) ZZ AA YY BB ZA ZA (ORCL) (ORCR) (O…" at bounding box center [450, 370] width 810 height 491
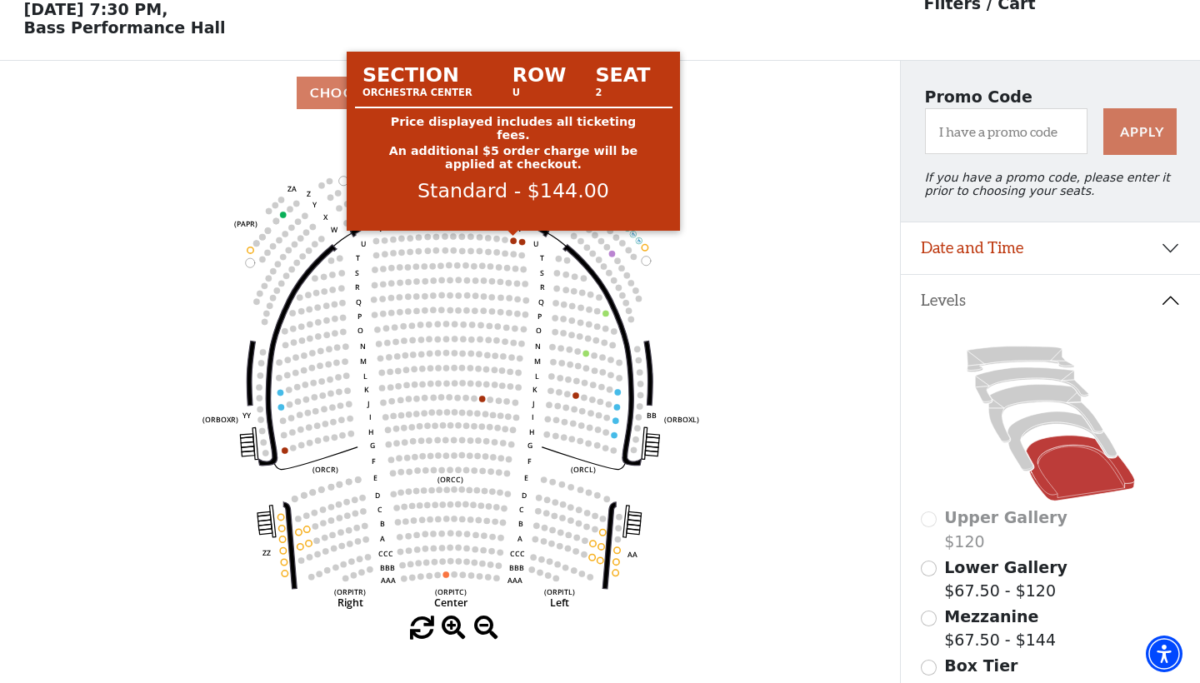
click at [513, 242] on circle at bounding box center [513, 240] width 6 height 6
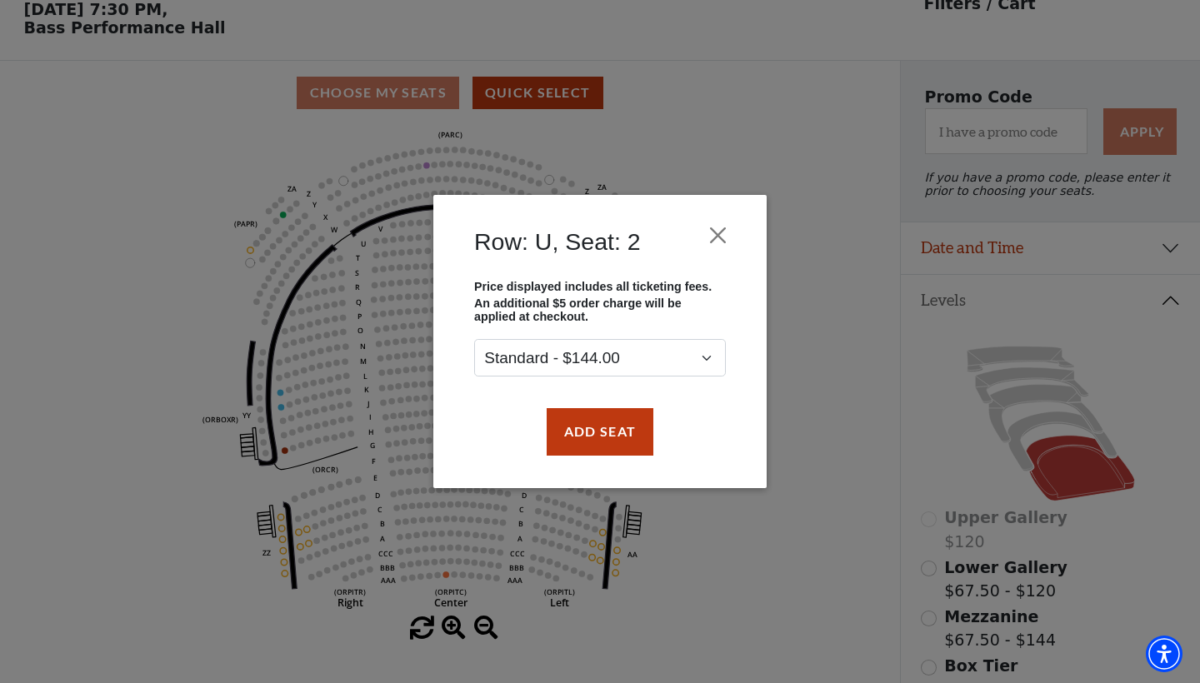
click at [746, 202] on div "Row: [GEOGRAPHIC_DATA], Seat: 2 Price displayed includes all ticketing fees. An…" at bounding box center [599, 341] width 333 height 293
click at [745, 217] on div "Row: [GEOGRAPHIC_DATA], Seat: 2 Price displayed includes all ticketing fees. An…" at bounding box center [599, 341] width 333 height 293
click at [716, 233] on button "Close" at bounding box center [718, 236] width 32 height 32
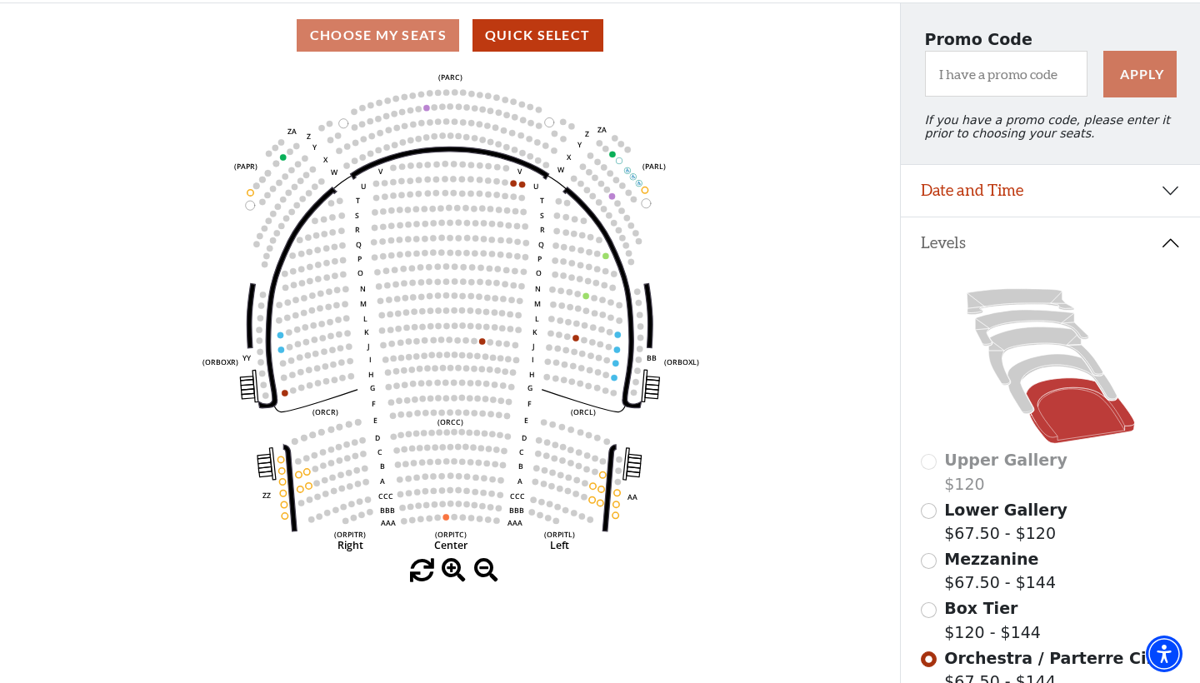
scroll to position [127, 0]
